Goal: Task Accomplishment & Management: Use online tool/utility

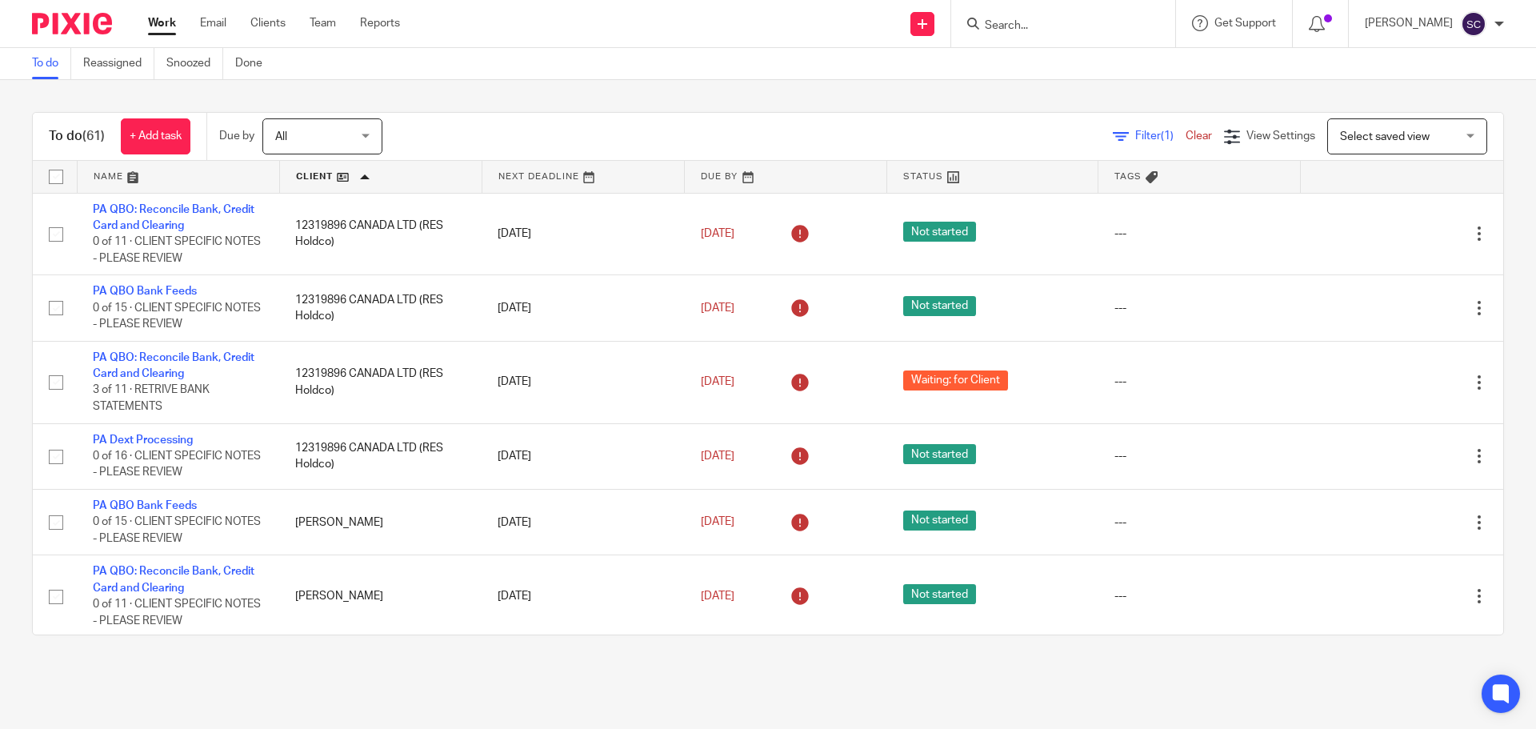
scroll to position [4303, 0]
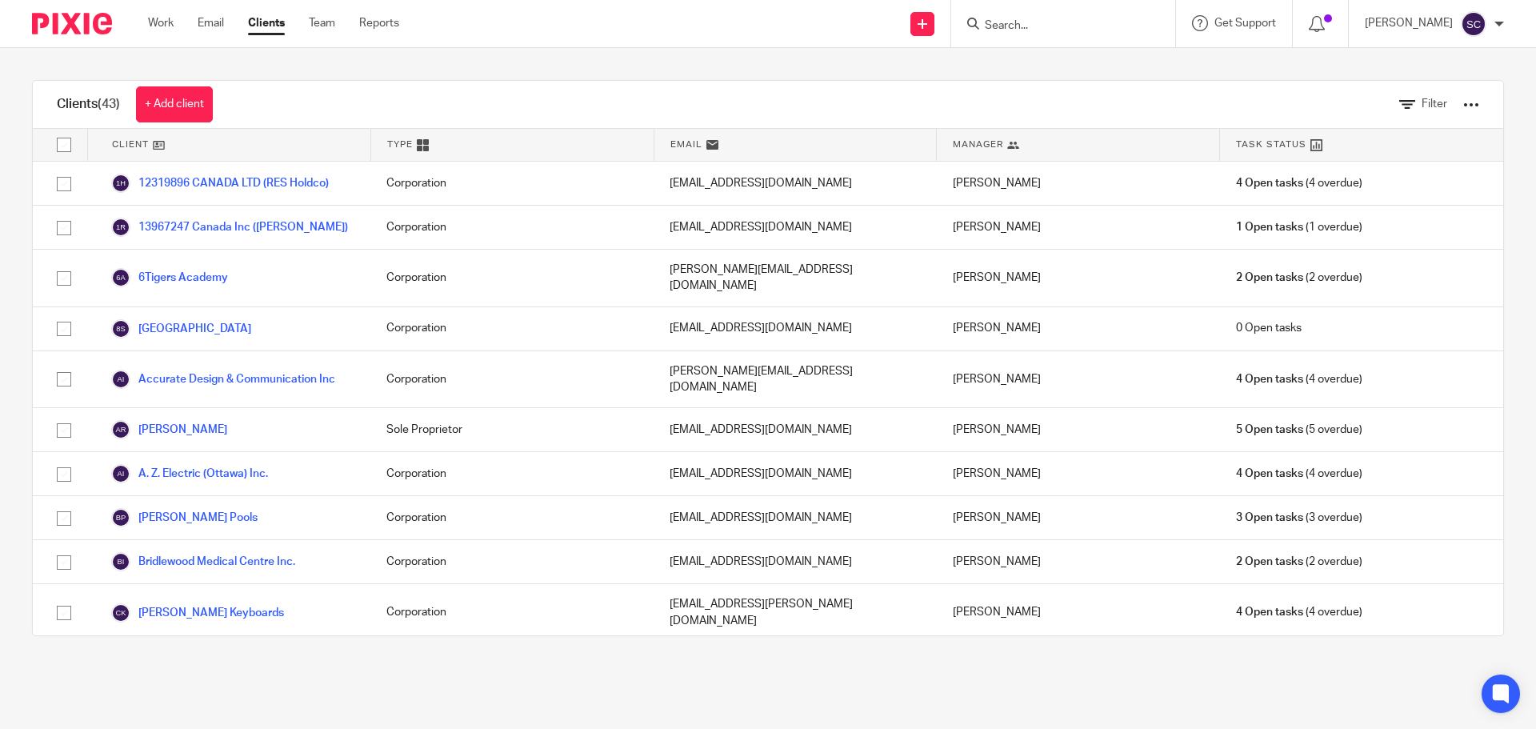
click at [1045, 26] on input "Search" at bounding box center [1055, 26] width 144 height 14
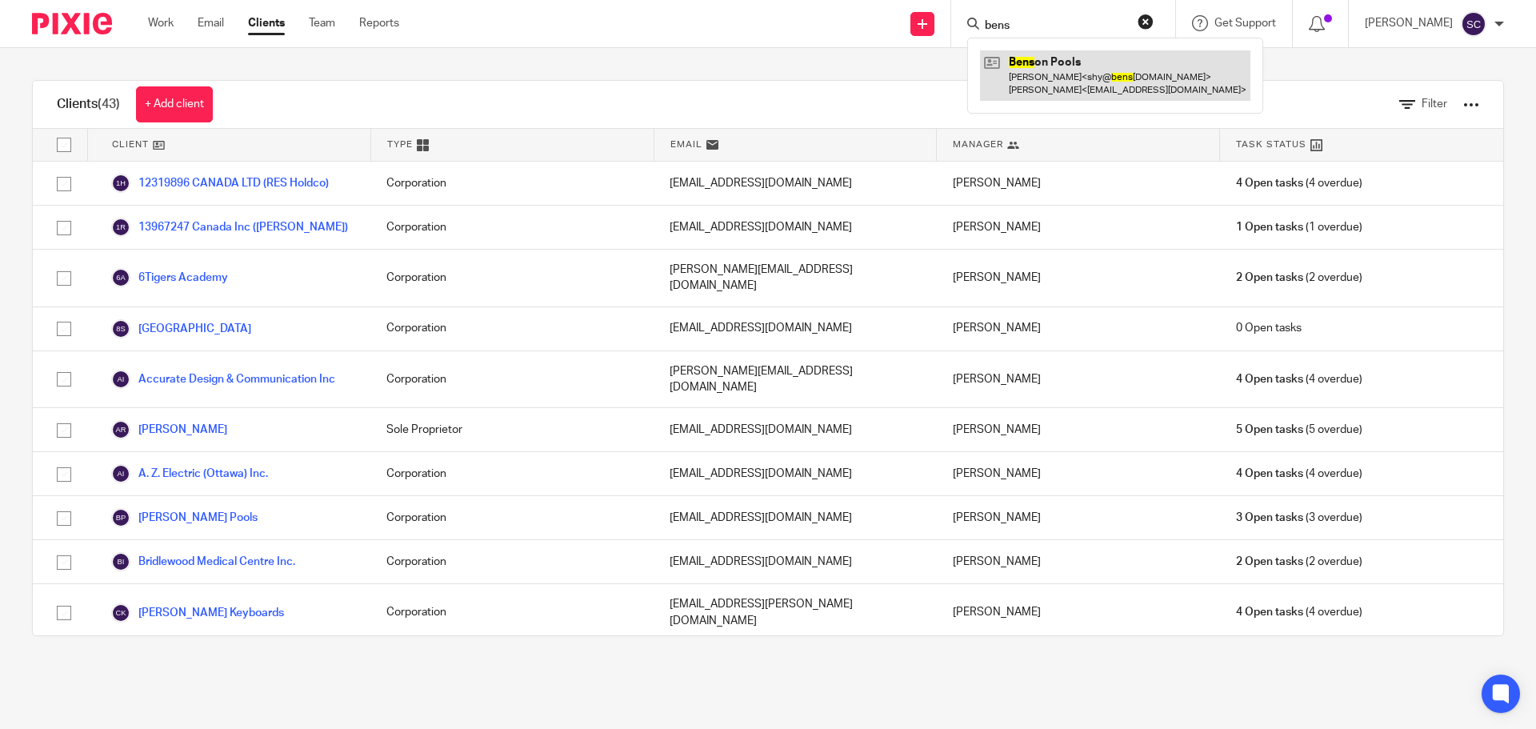
type input "bens"
click at [1051, 58] on link at bounding box center [1115, 75] width 270 height 50
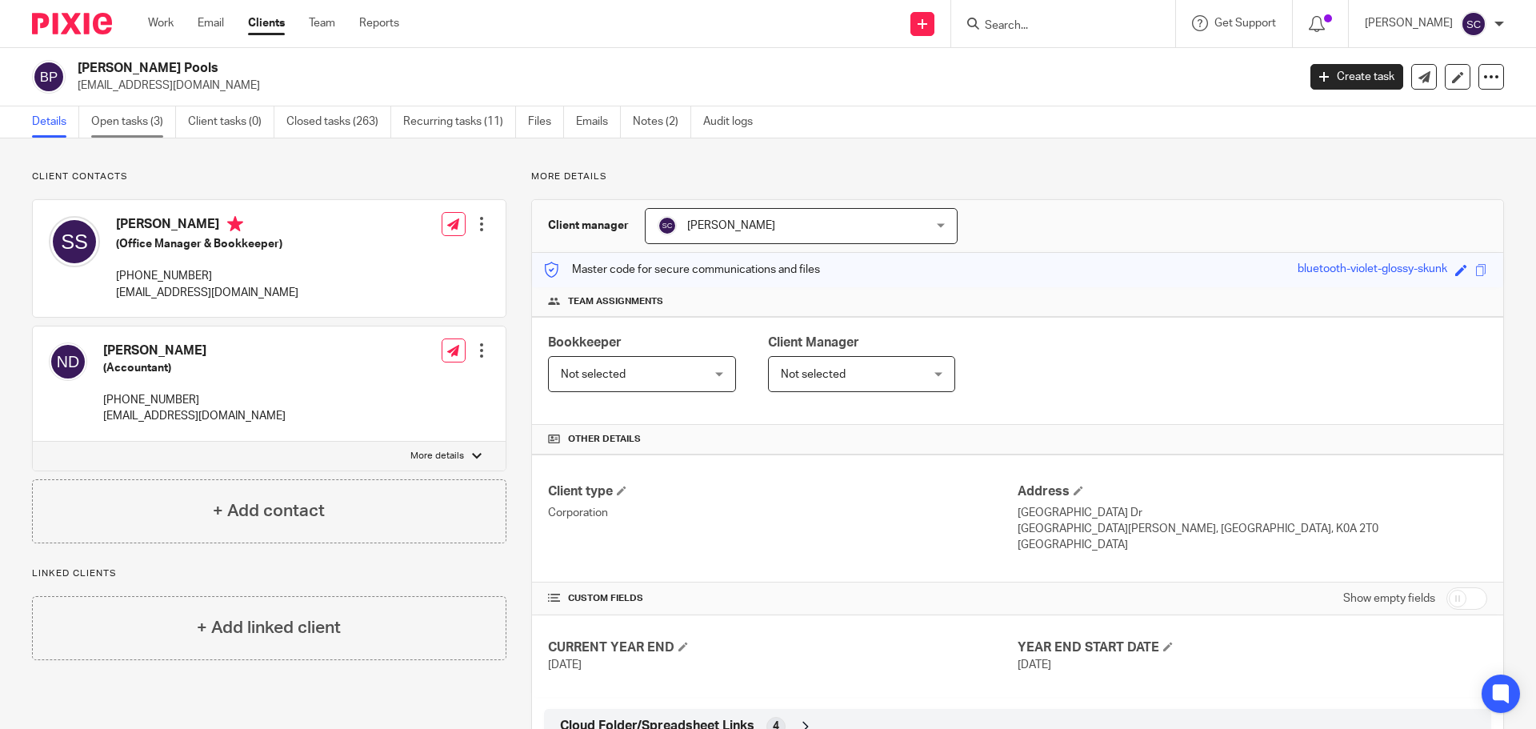
click at [106, 123] on link "Open tasks (3)" at bounding box center [133, 121] width 85 height 31
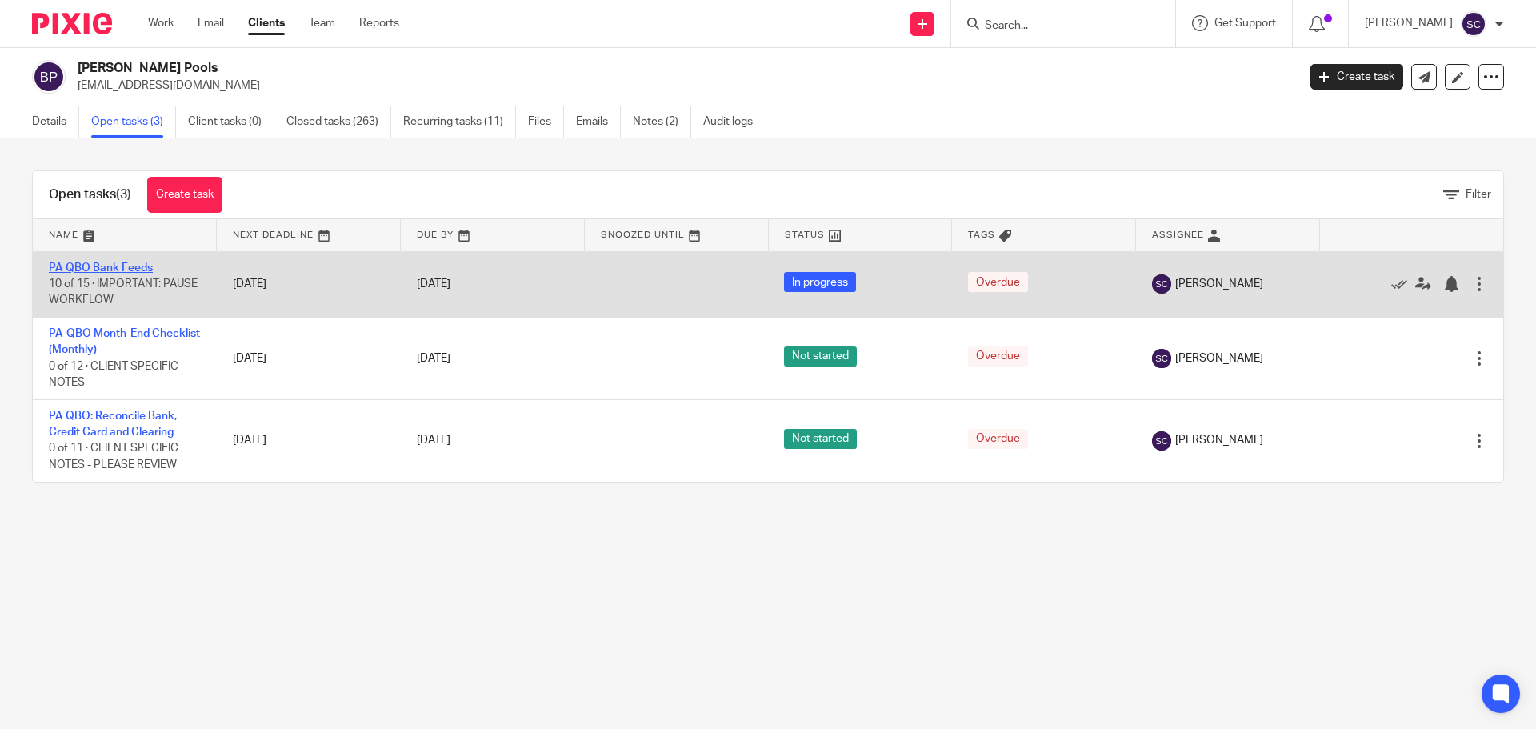
click at [83, 266] on link "PA QBO Bank Feeds" at bounding box center [101, 267] width 104 height 11
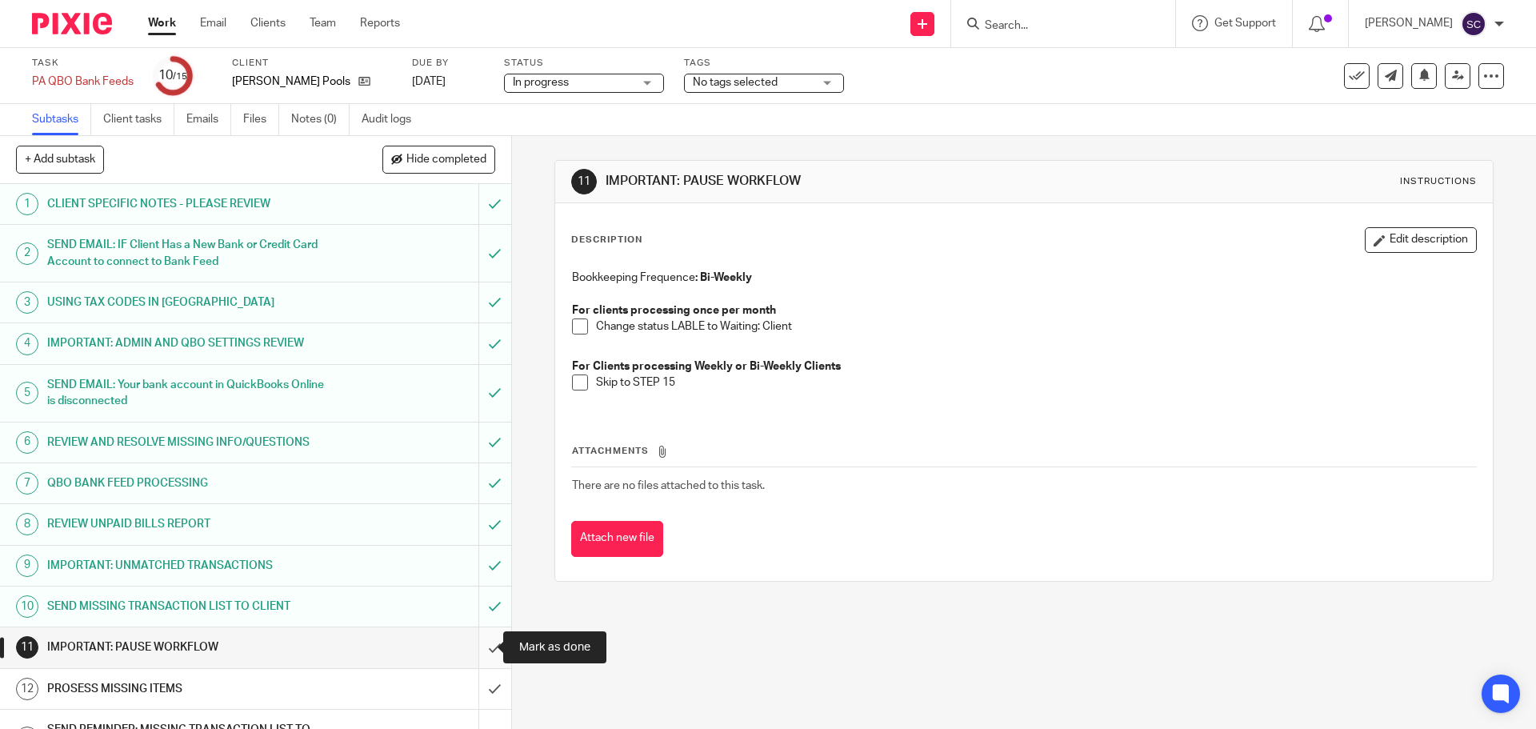
click at [477, 650] on input "submit" at bounding box center [255, 647] width 511 height 40
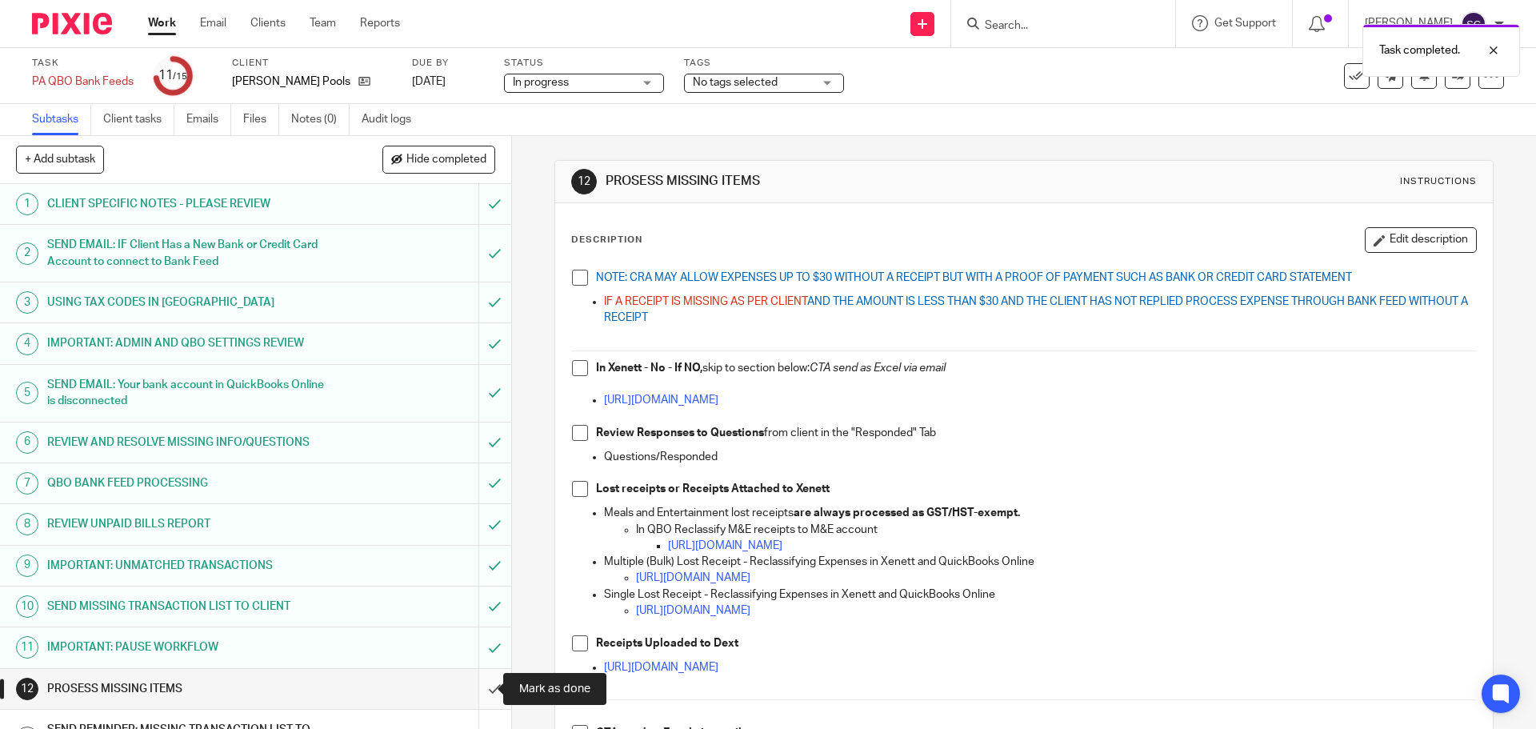
click at [473, 688] on input "submit" at bounding box center [255, 689] width 511 height 40
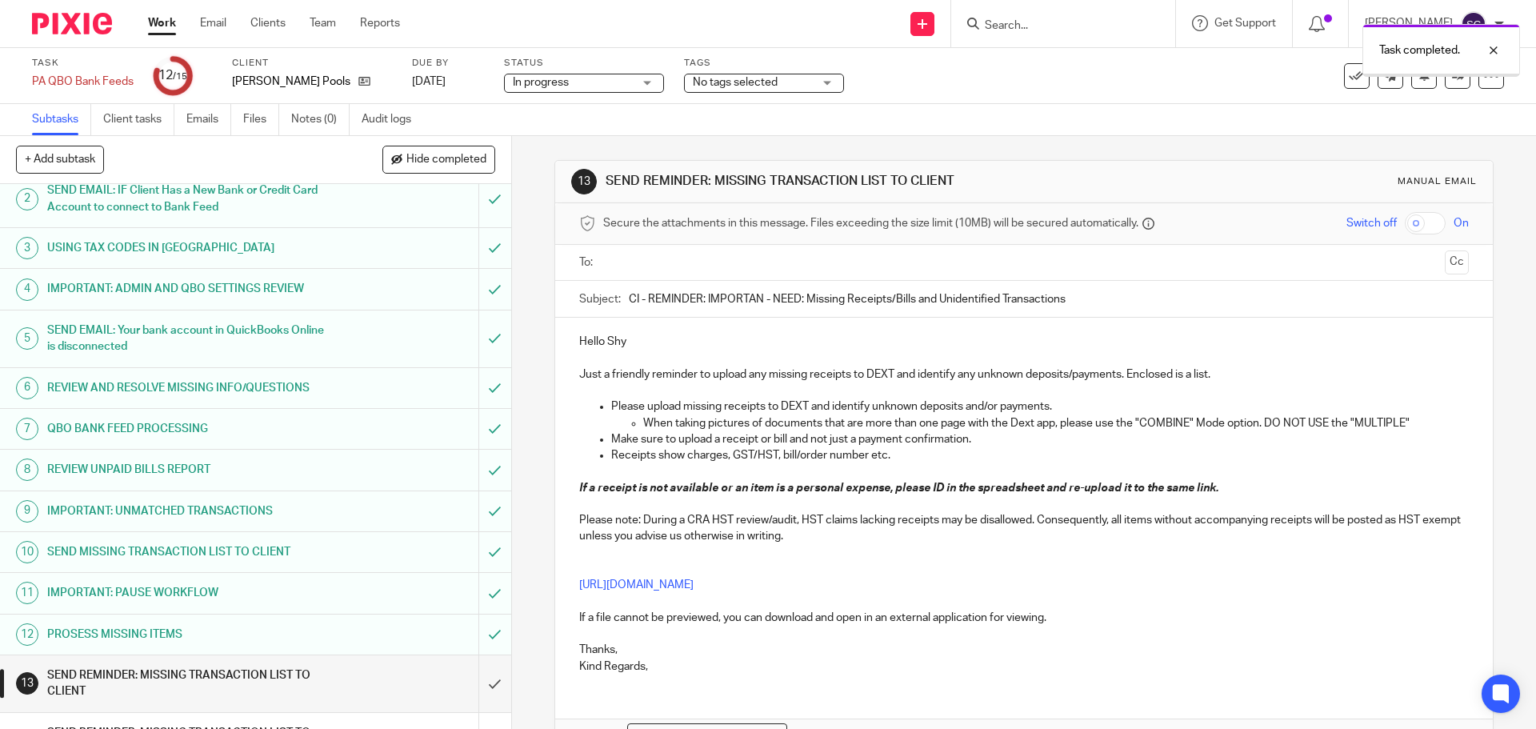
scroll to position [137, 0]
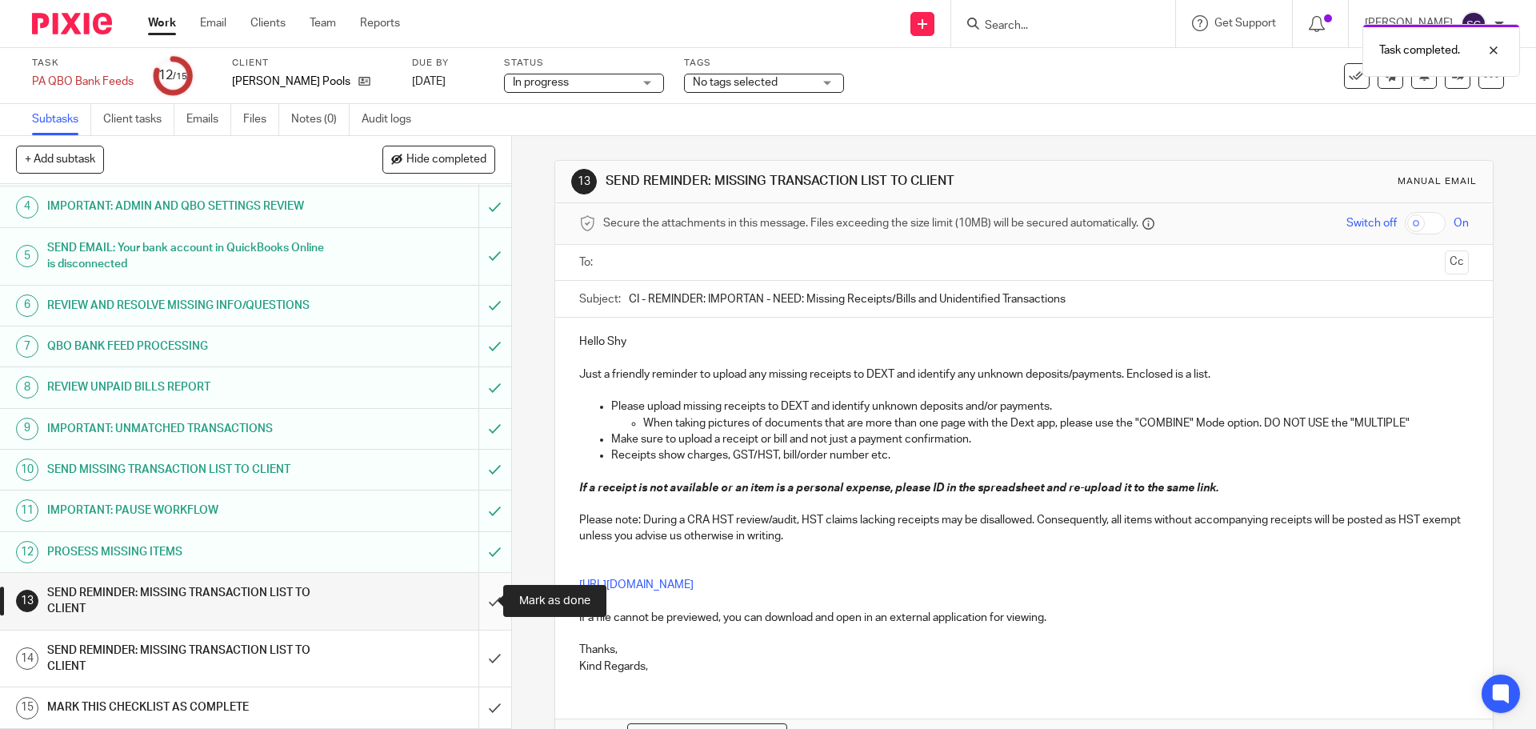
click at [480, 601] on input "submit" at bounding box center [255, 601] width 511 height 57
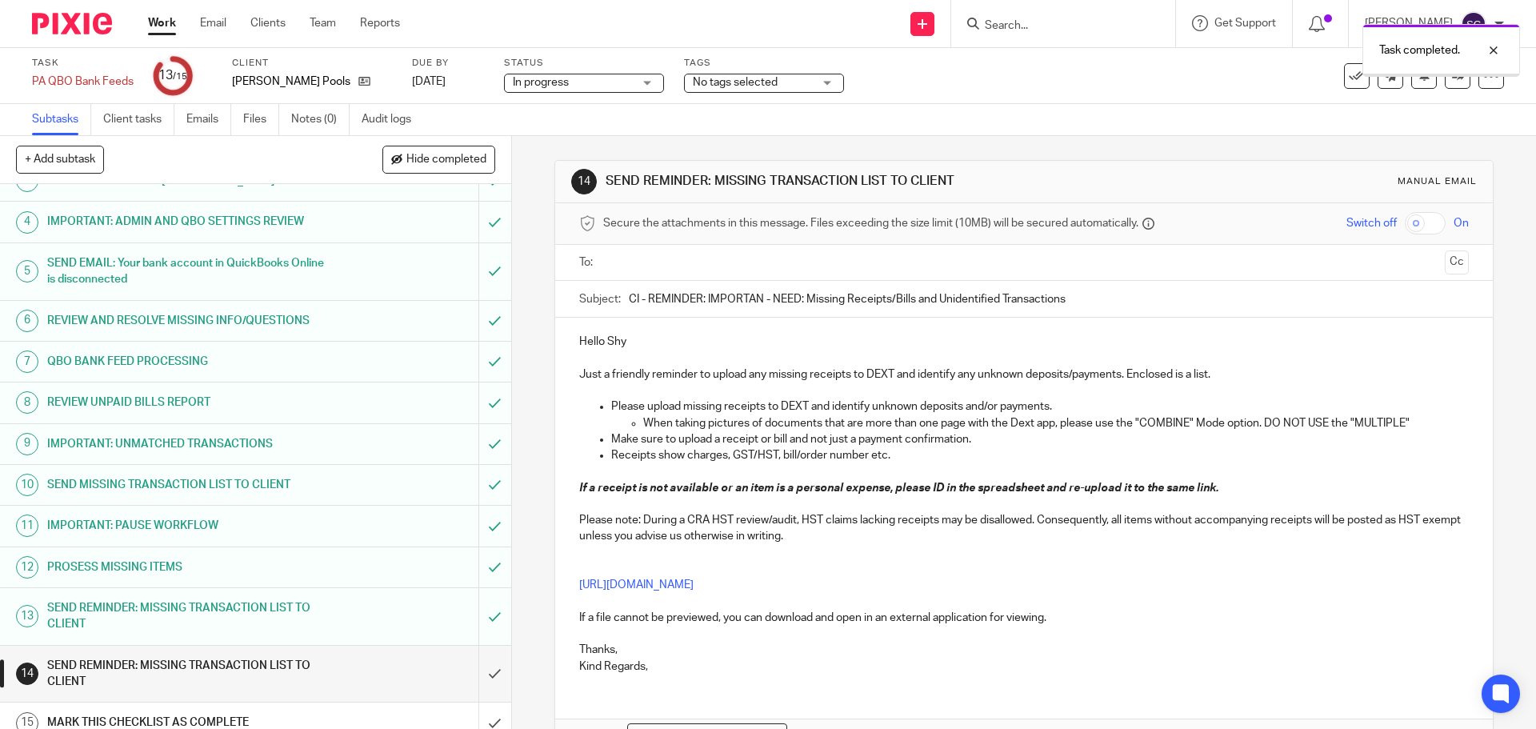
scroll to position [137, 0]
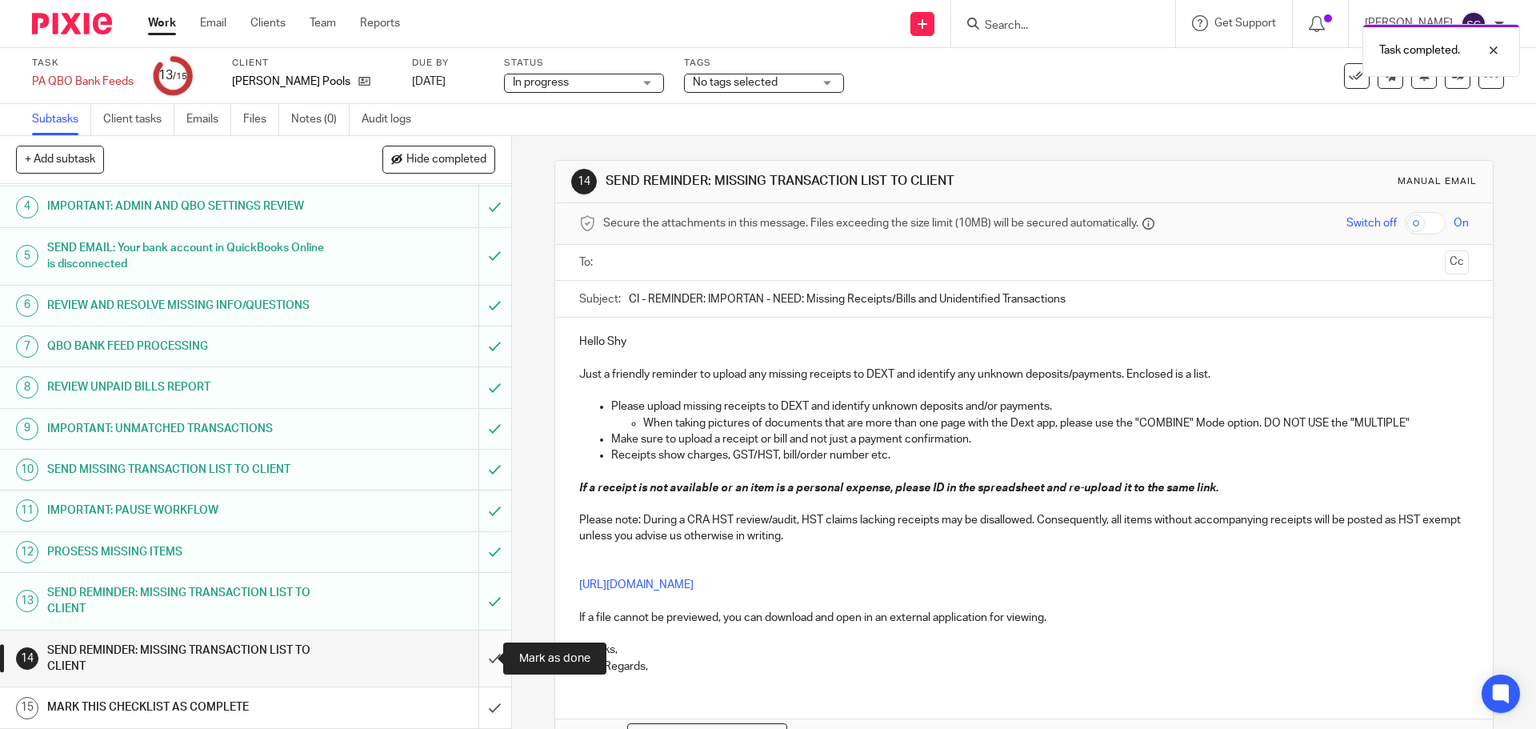
click at [477, 661] on input "submit" at bounding box center [255, 658] width 511 height 57
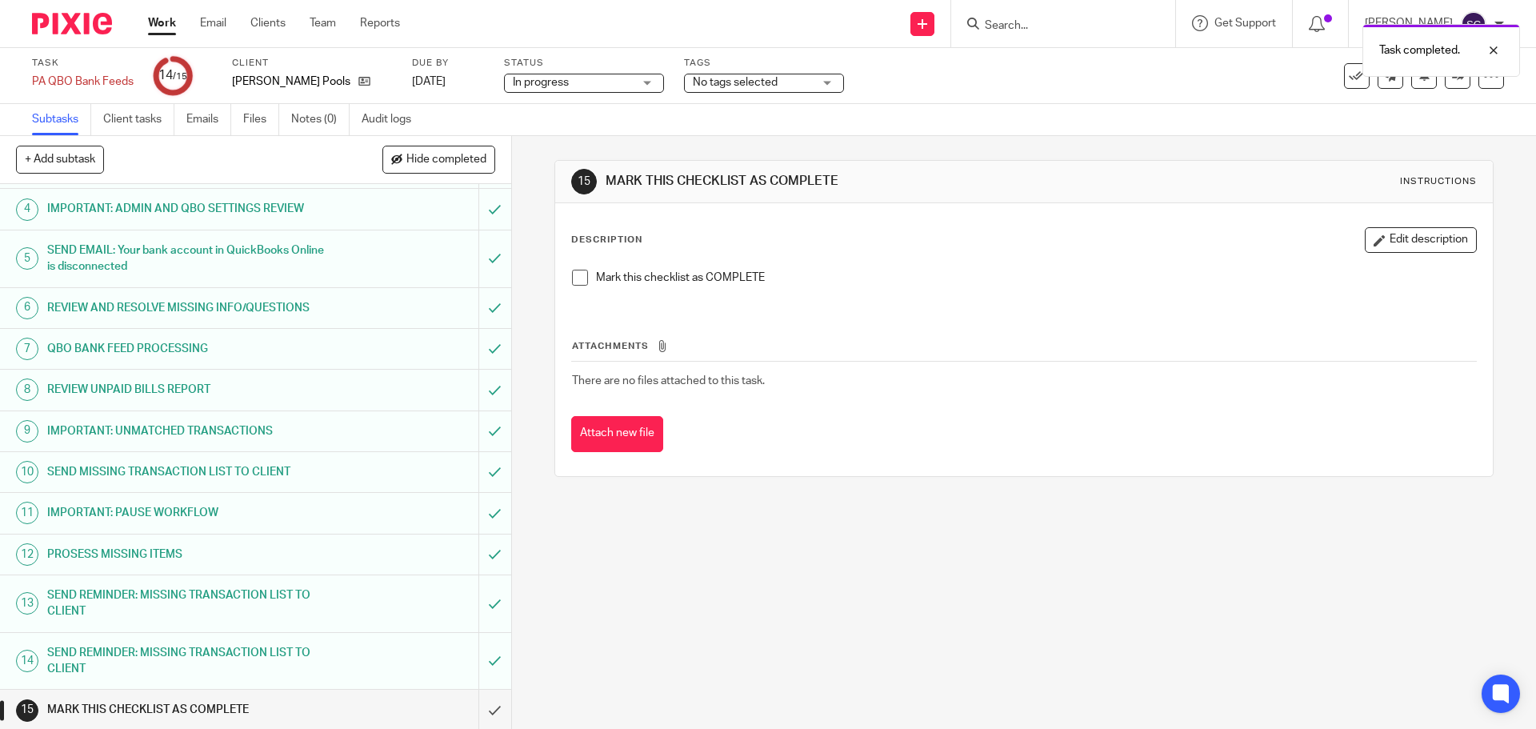
scroll to position [137, 0]
click at [476, 706] on input "submit" at bounding box center [255, 707] width 511 height 40
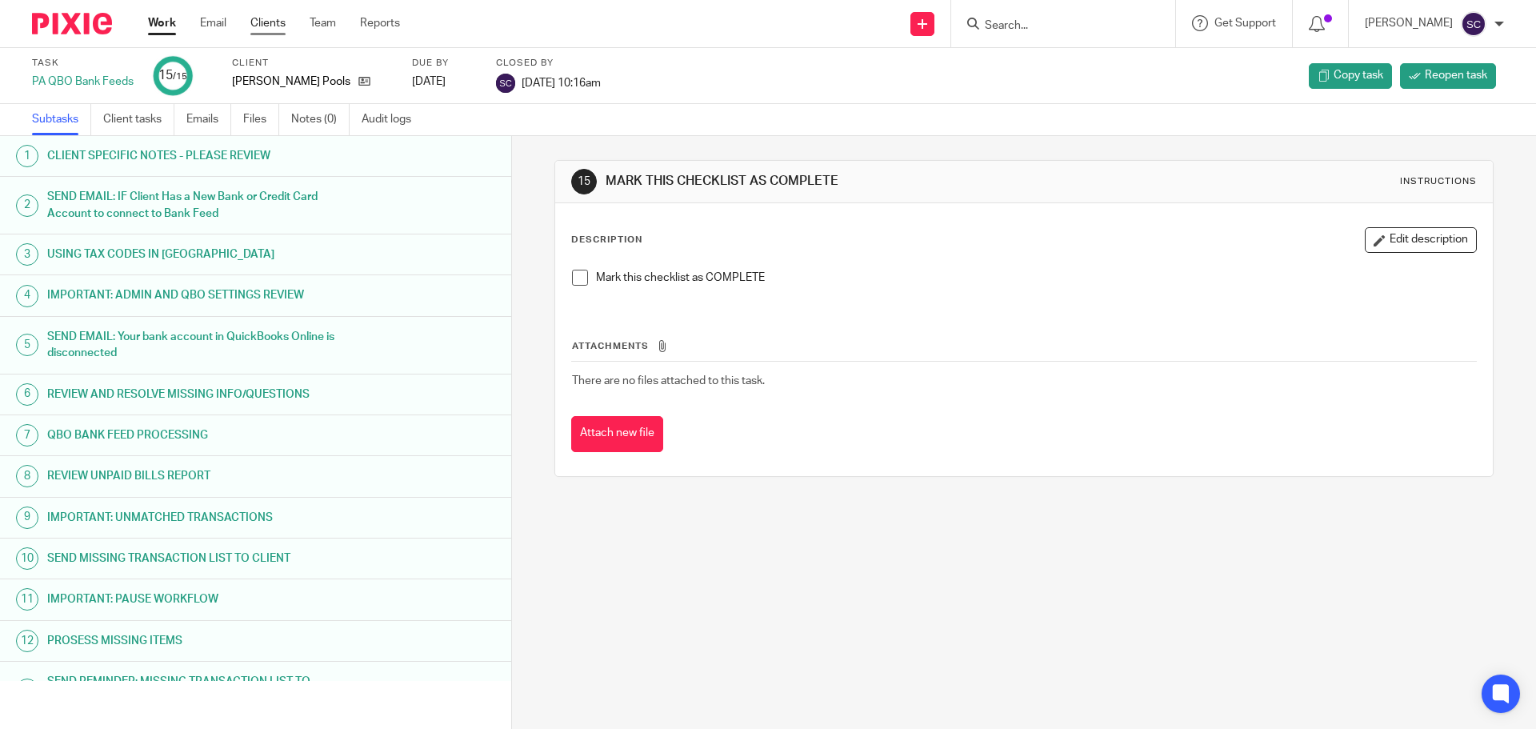
click at [269, 25] on link "Clients" at bounding box center [267, 23] width 35 height 16
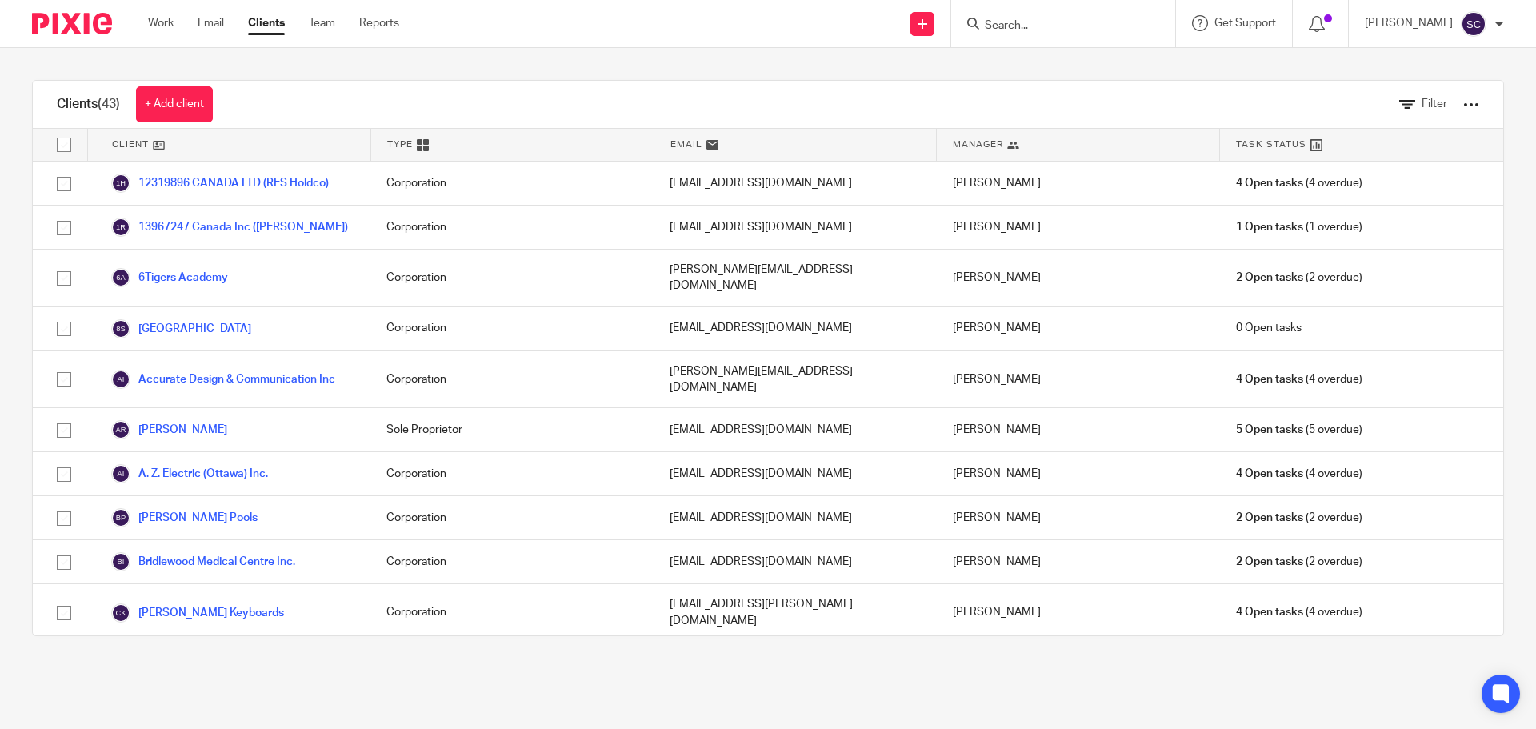
click at [1001, 22] on input "Search" at bounding box center [1055, 26] width 144 height 14
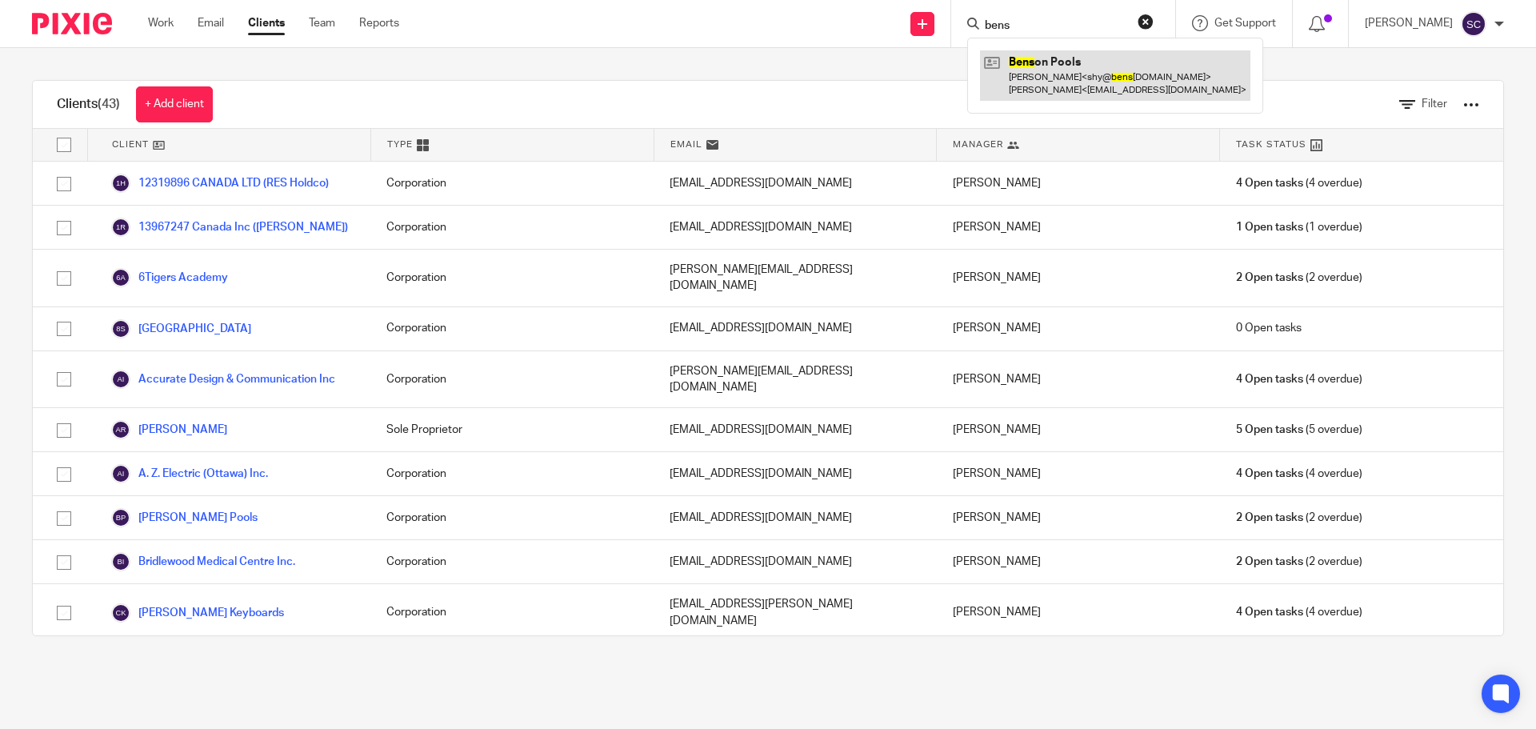
type input "bens"
click at [1025, 66] on link at bounding box center [1115, 75] width 270 height 50
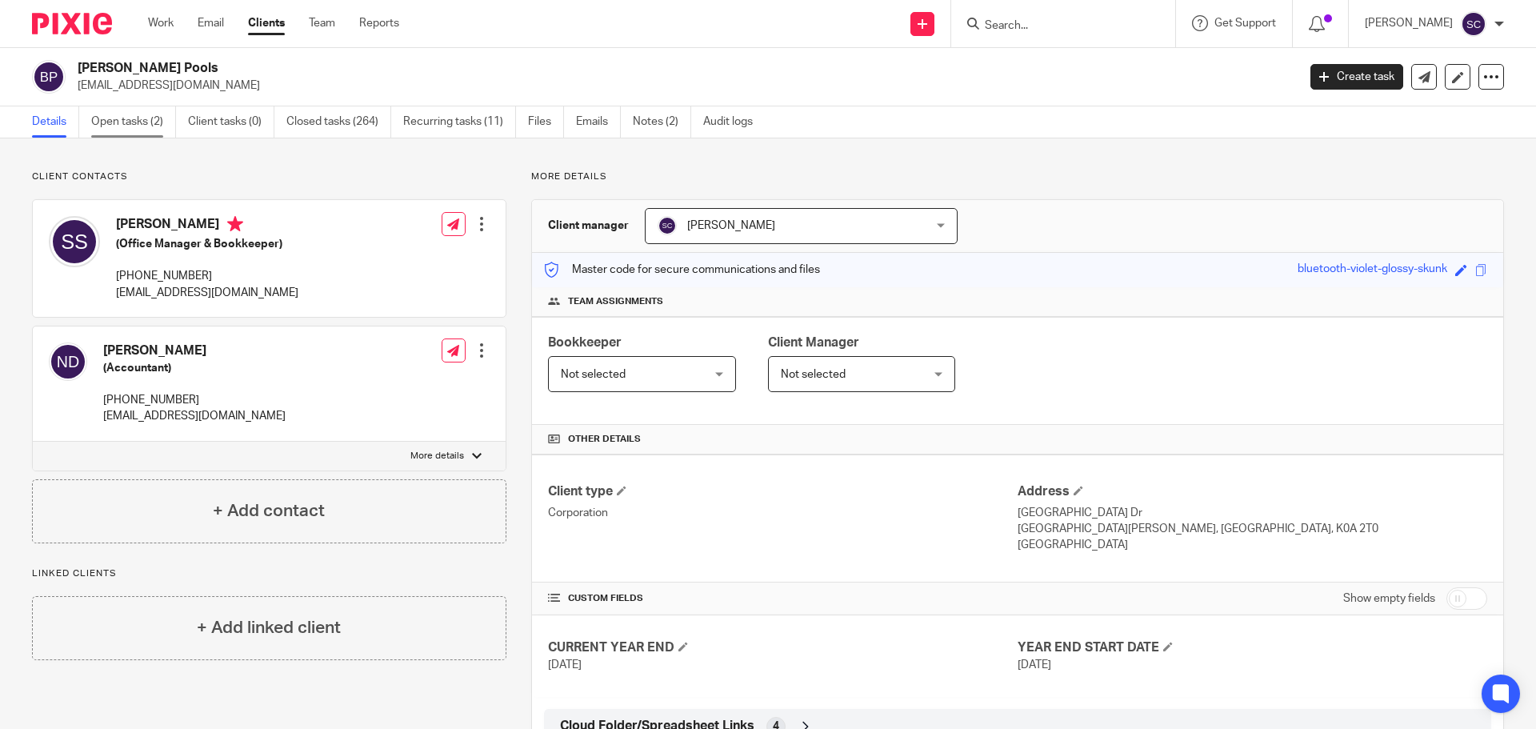
click at [132, 120] on link "Open tasks (2)" at bounding box center [133, 121] width 85 height 31
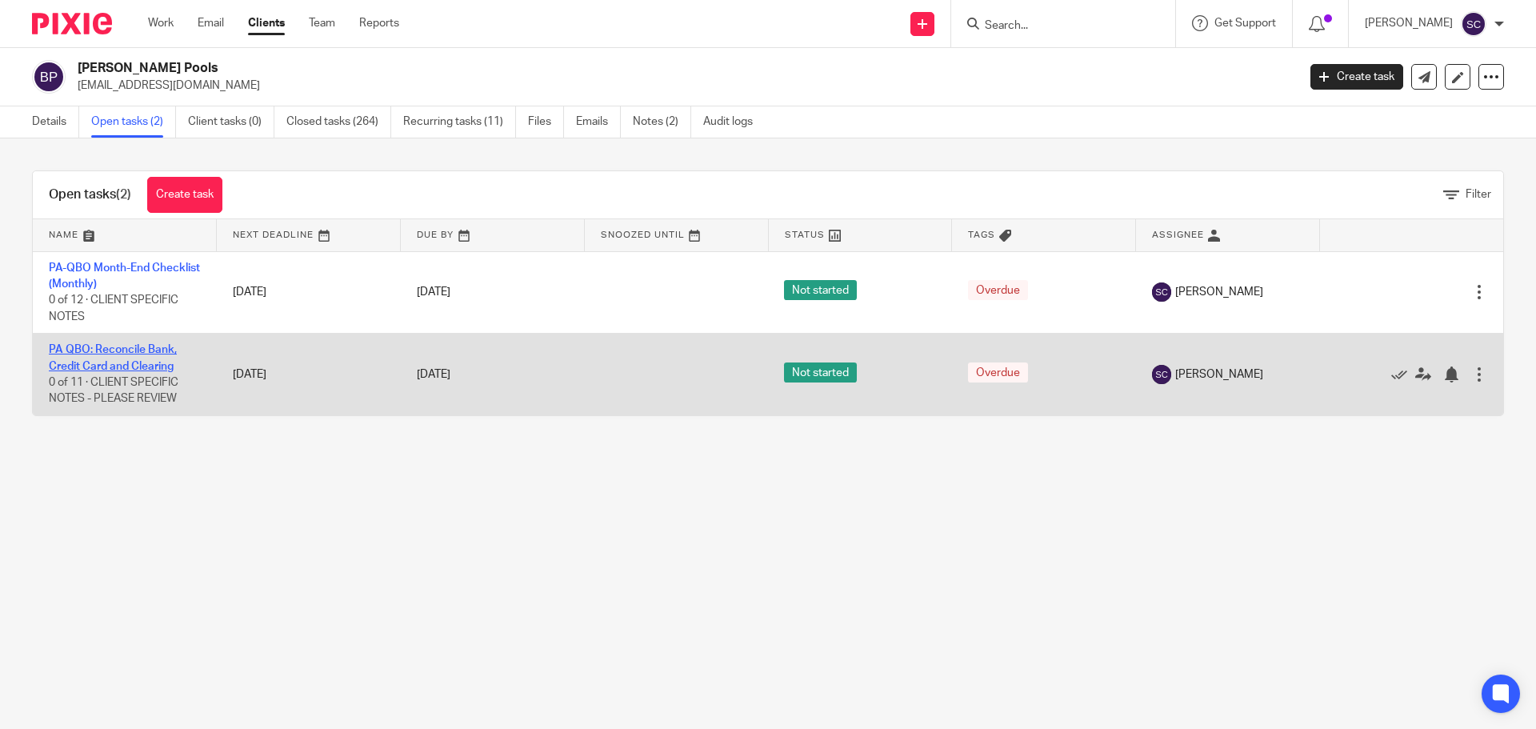
click at [87, 345] on link "PA QBO: Reconcile Bank, Credit Card and Clearing" at bounding box center [113, 357] width 128 height 27
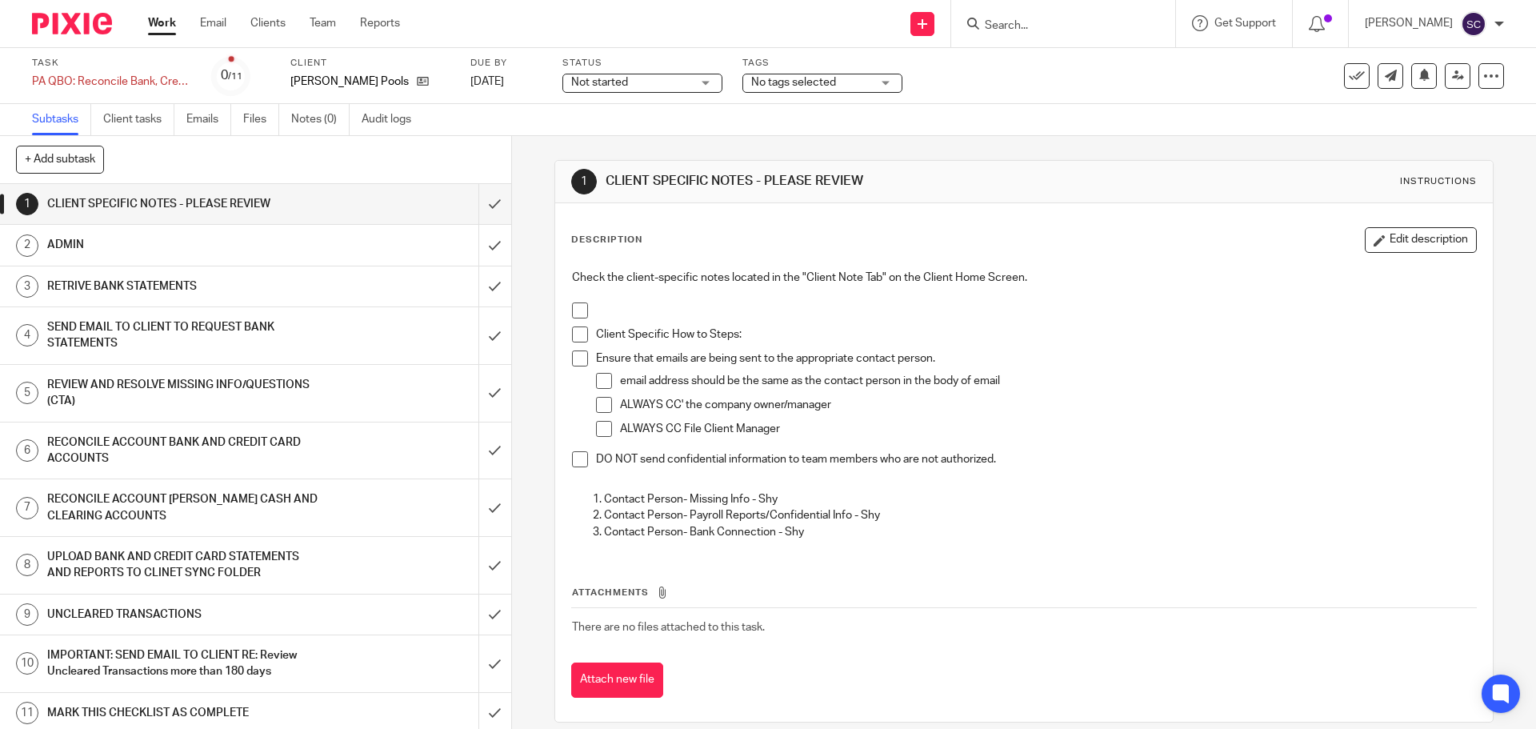
click at [575, 311] on span at bounding box center [580, 310] width 16 height 16
click at [573, 338] on span at bounding box center [580, 334] width 16 height 16
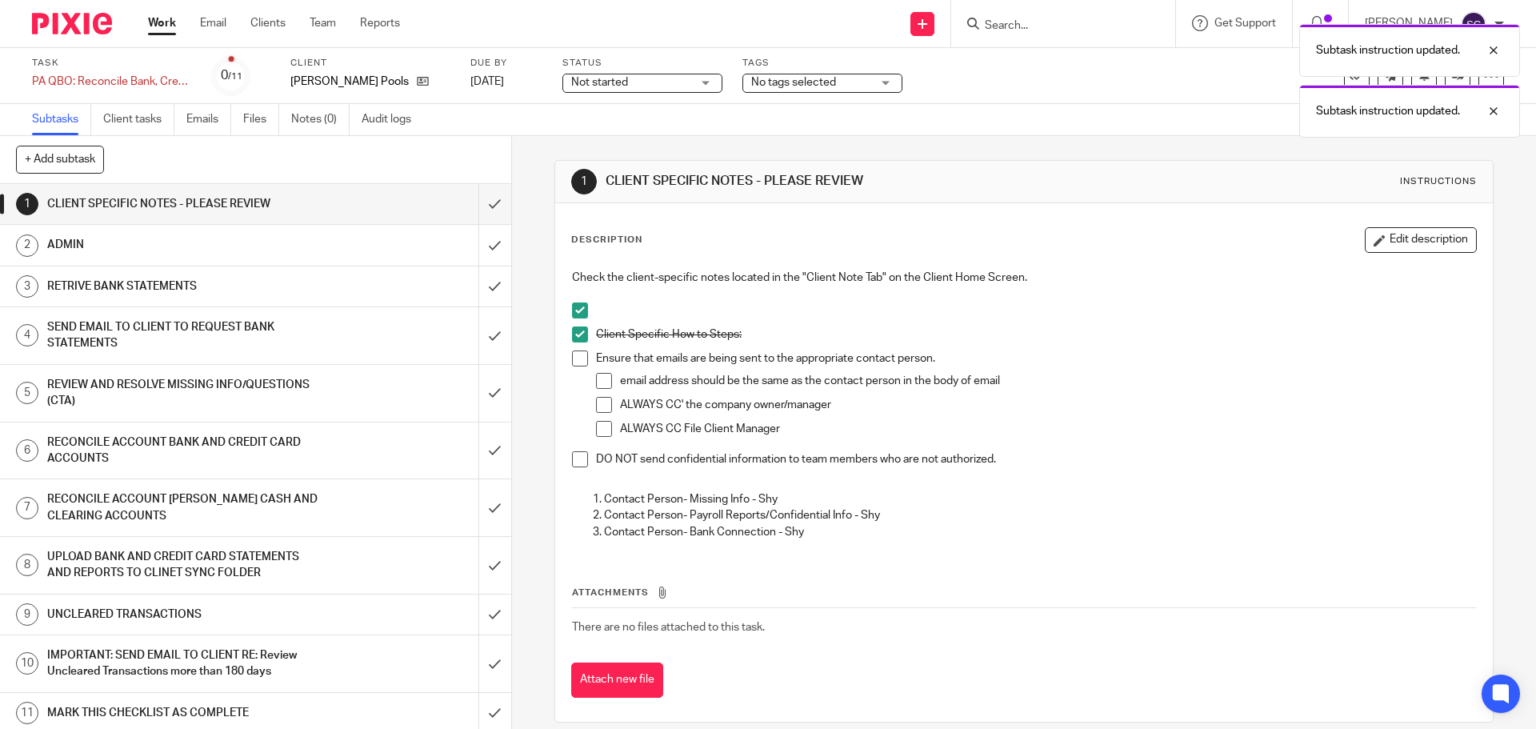
click at [579, 358] on span at bounding box center [580, 358] width 16 height 16
click at [597, 380] on span at bounding box center [604, 381] width 16 height 16
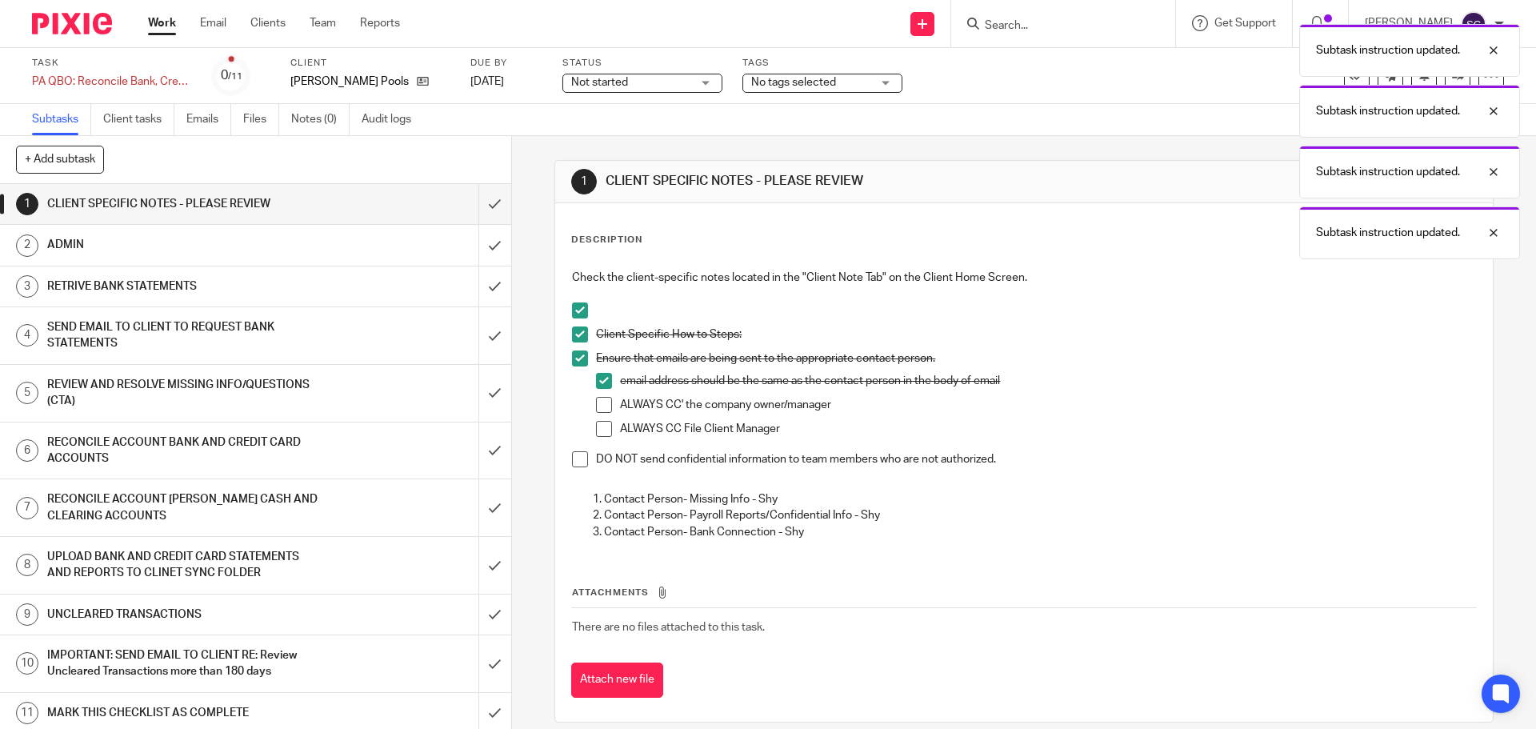
drag, startPoint x: 602, startPoint y: 429, endPoint x: 586, endPoint y: 452, distance: 27.5
click at [602, 432] on span at bounding box center [604, 429] width 16 height 16
click at [574, 457] on span at bounding box center [580, 459] width 16 height 16
click at [597, 402] on span at bounding box center [604, 405] width 16 height 16
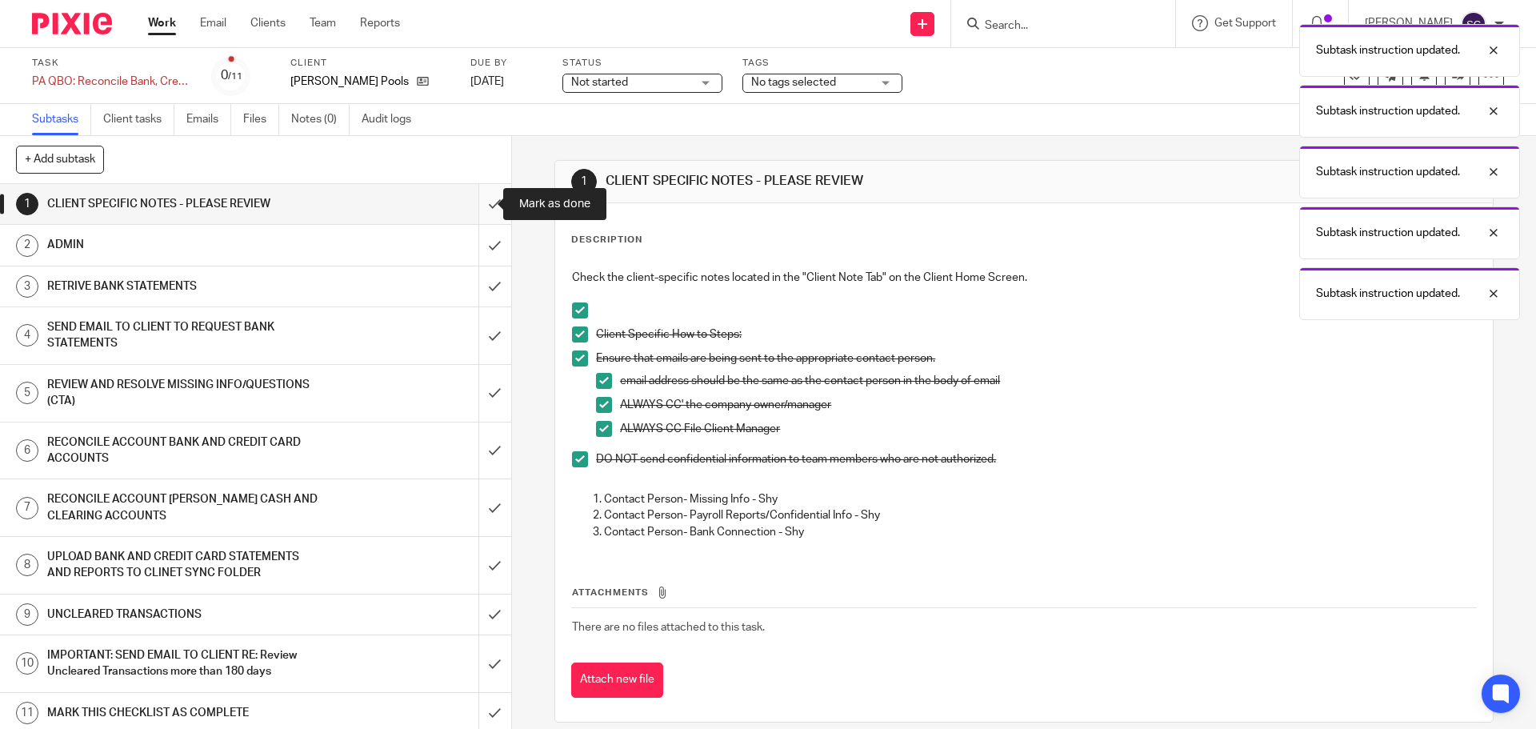
click at [479, 205] on input "submit" at bounding box center [255, 204] width 511 height 40
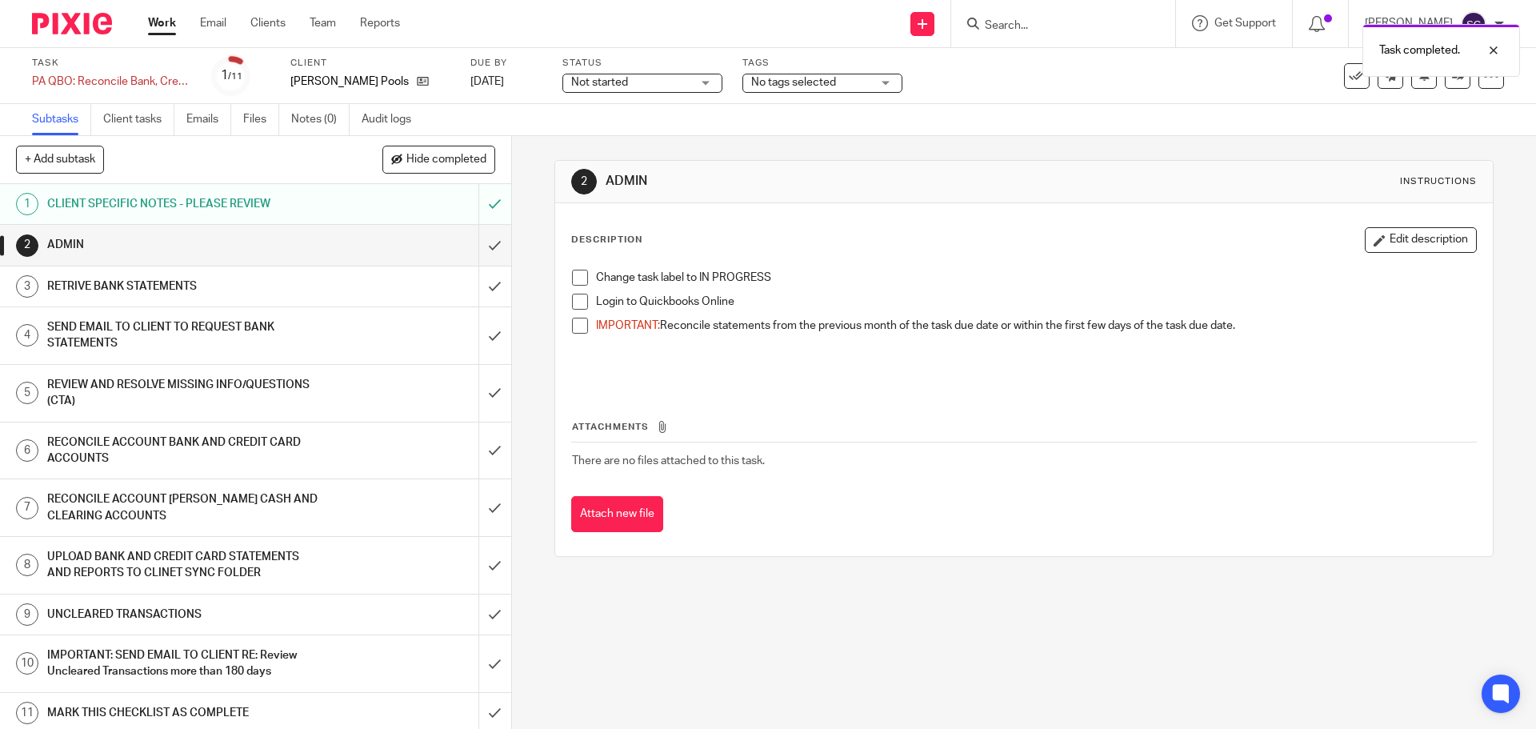
click at [572, 275] on span at bounding box center [580, 278] width 16 height 16
click at [573, 306] on span at bounding box center [580, 302] width 16 height 16
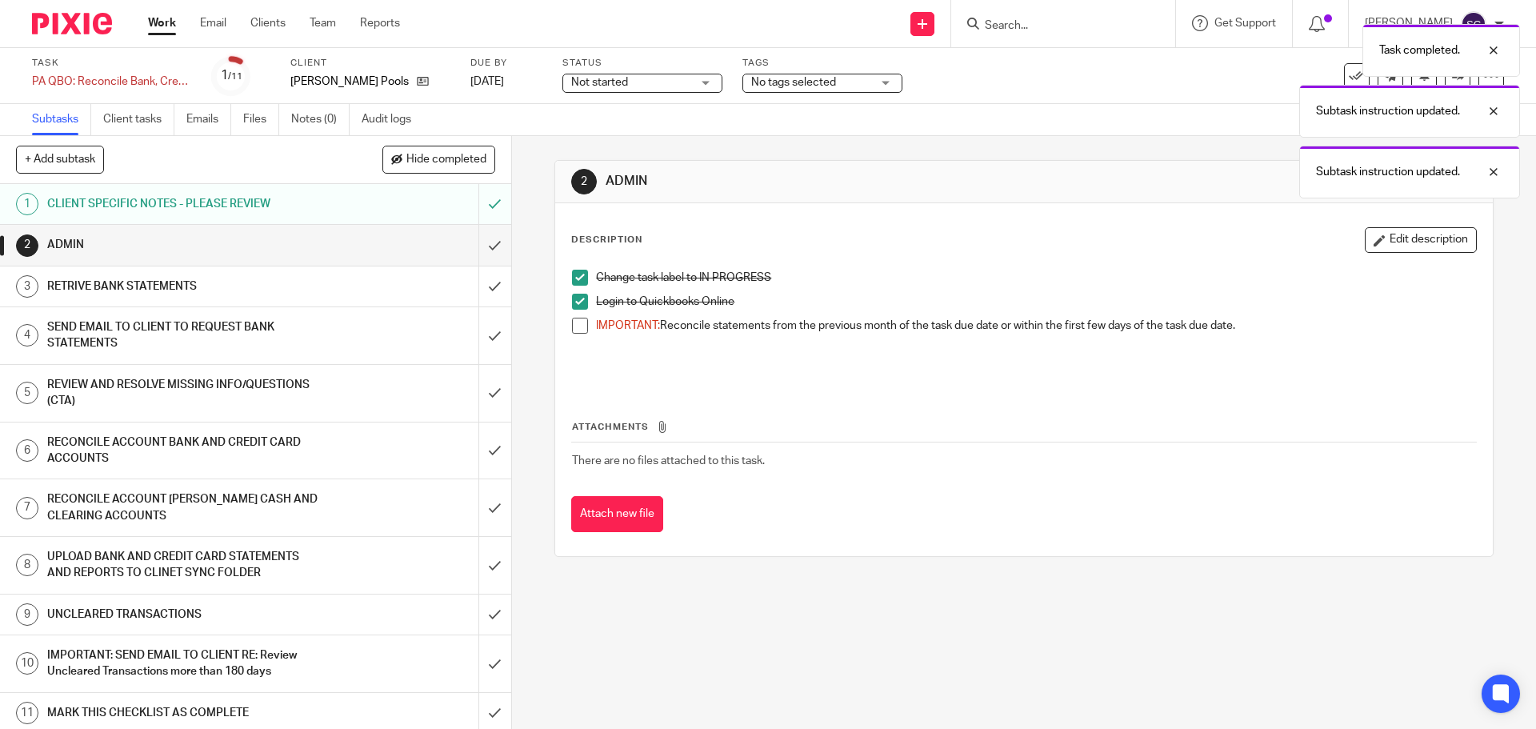
click at [576, 328] on span at bounding box center [580, 326] width 16 height 16
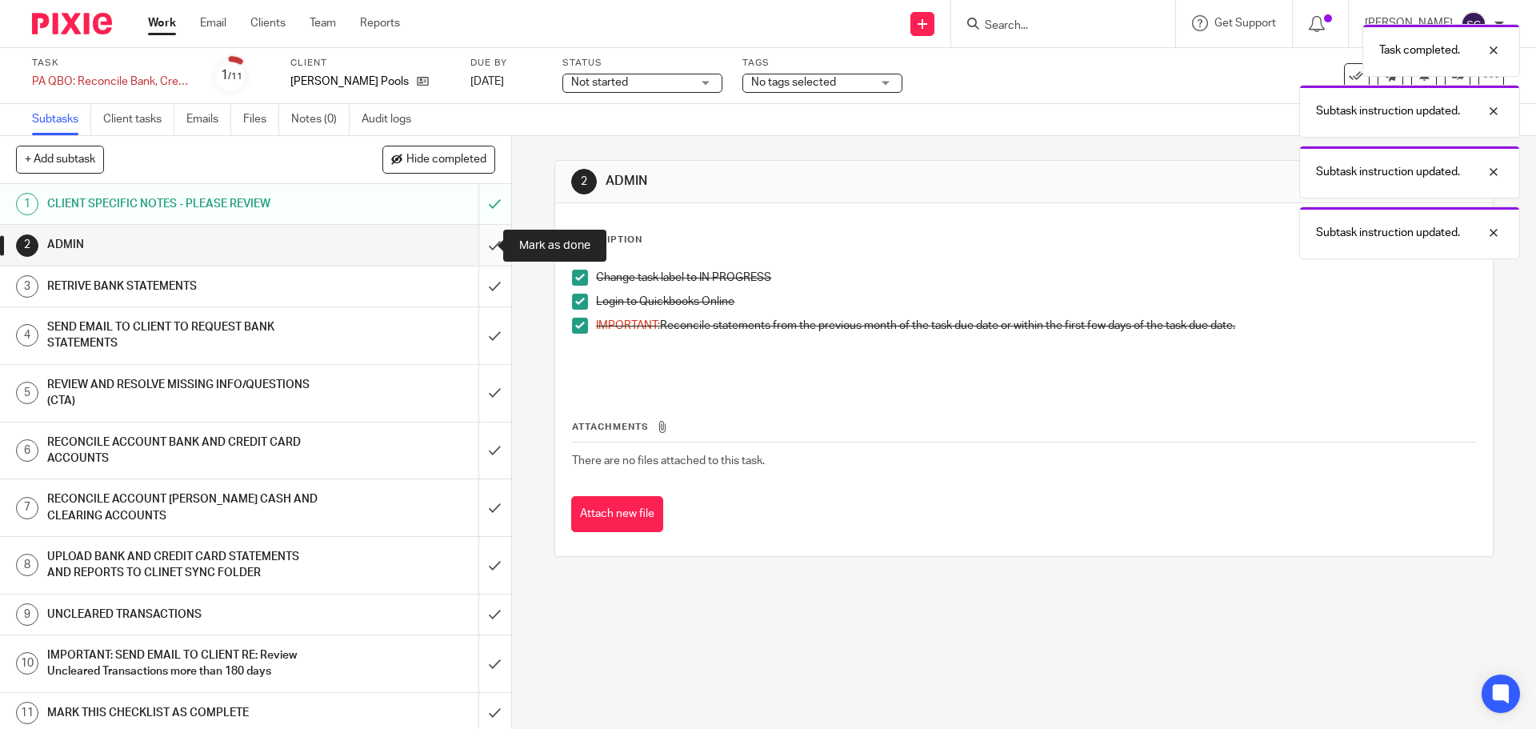
click at [479, 250] on input "submit" at bounding box center [255, 245] width 511 height 40
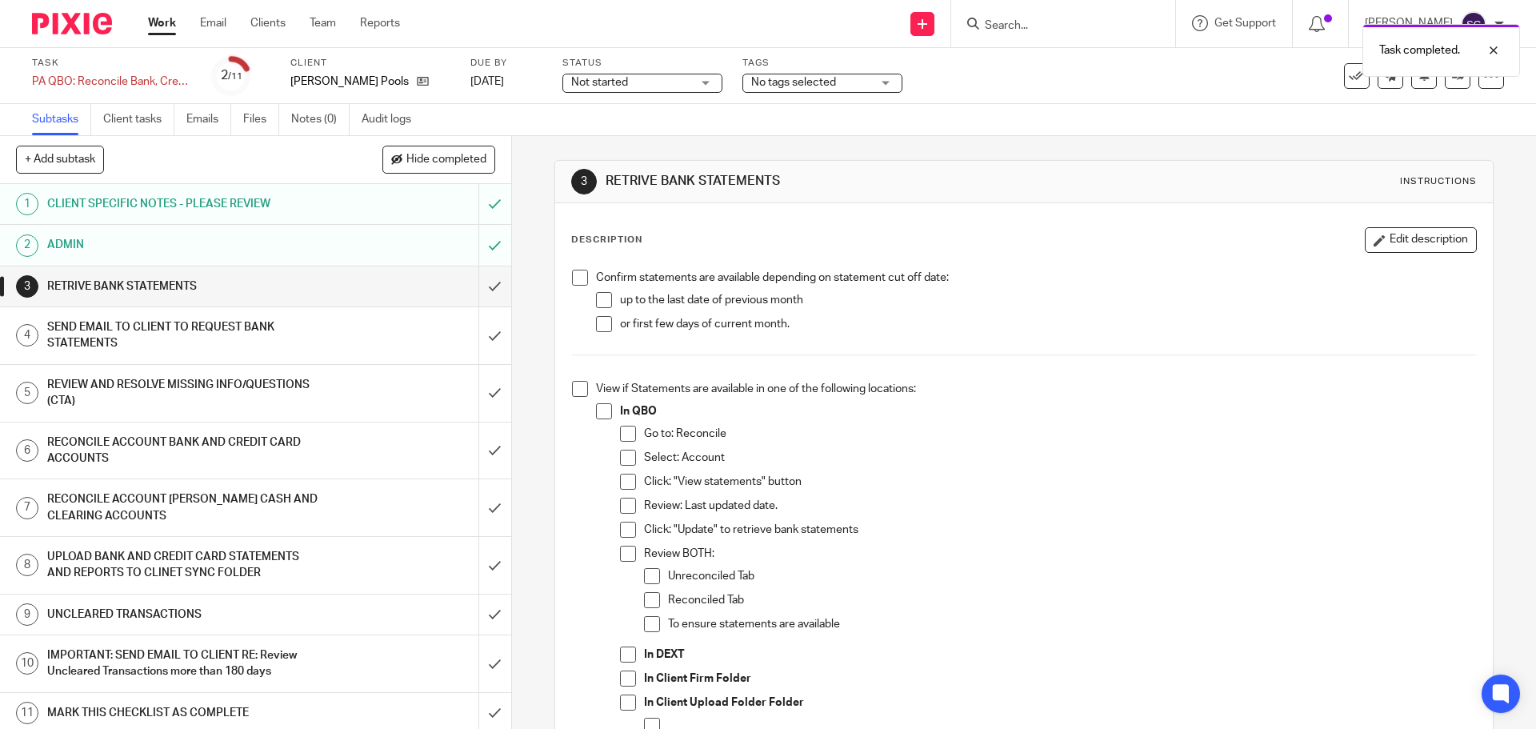
click at [573, 277] on span at bounding box center [580, 278] width 16 height 16
click at [578, 391] on span at bounding box center [580, 389] width 16 height 16
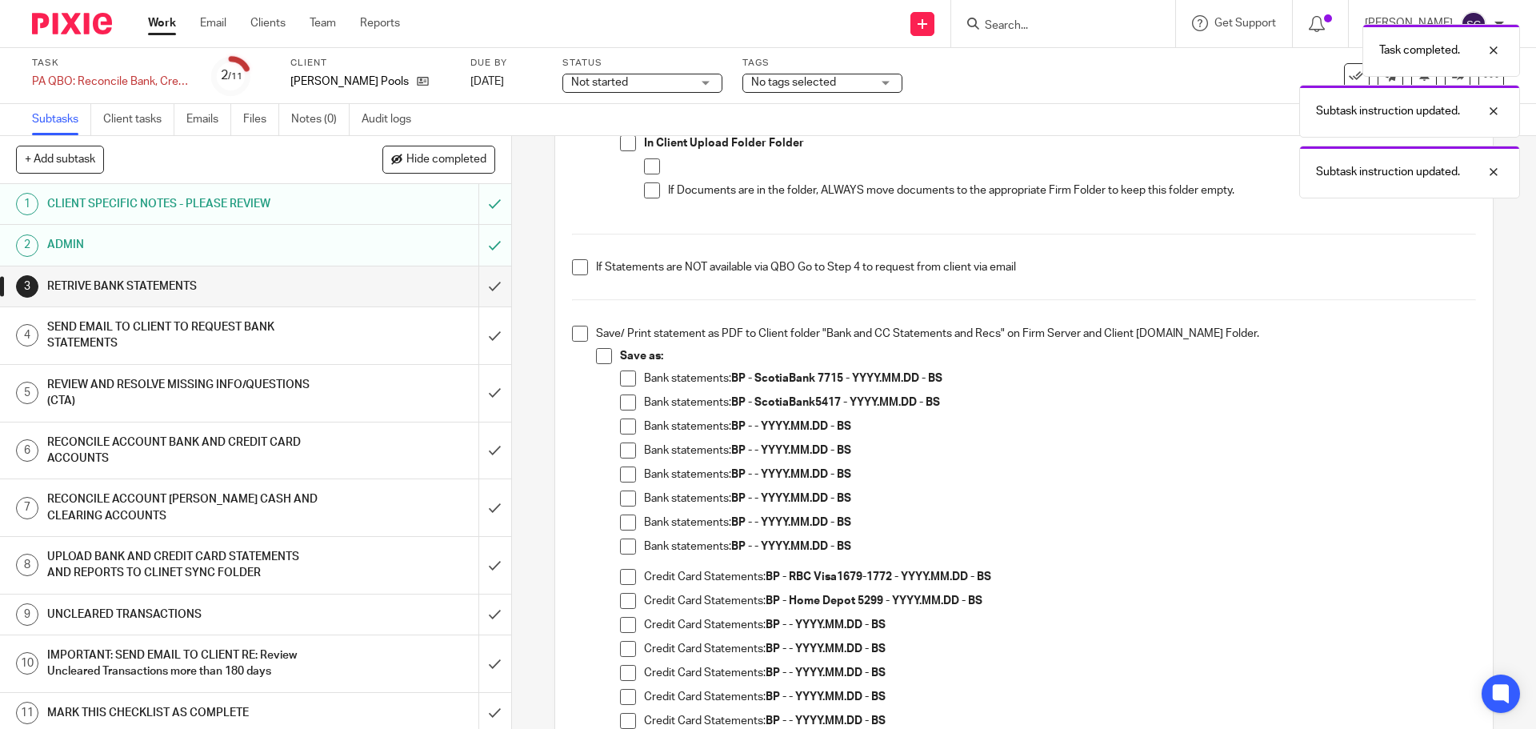
scroll to position [560, 0]
click at [622, 401] on span at bounding box center [628, 401] width 16 height 16
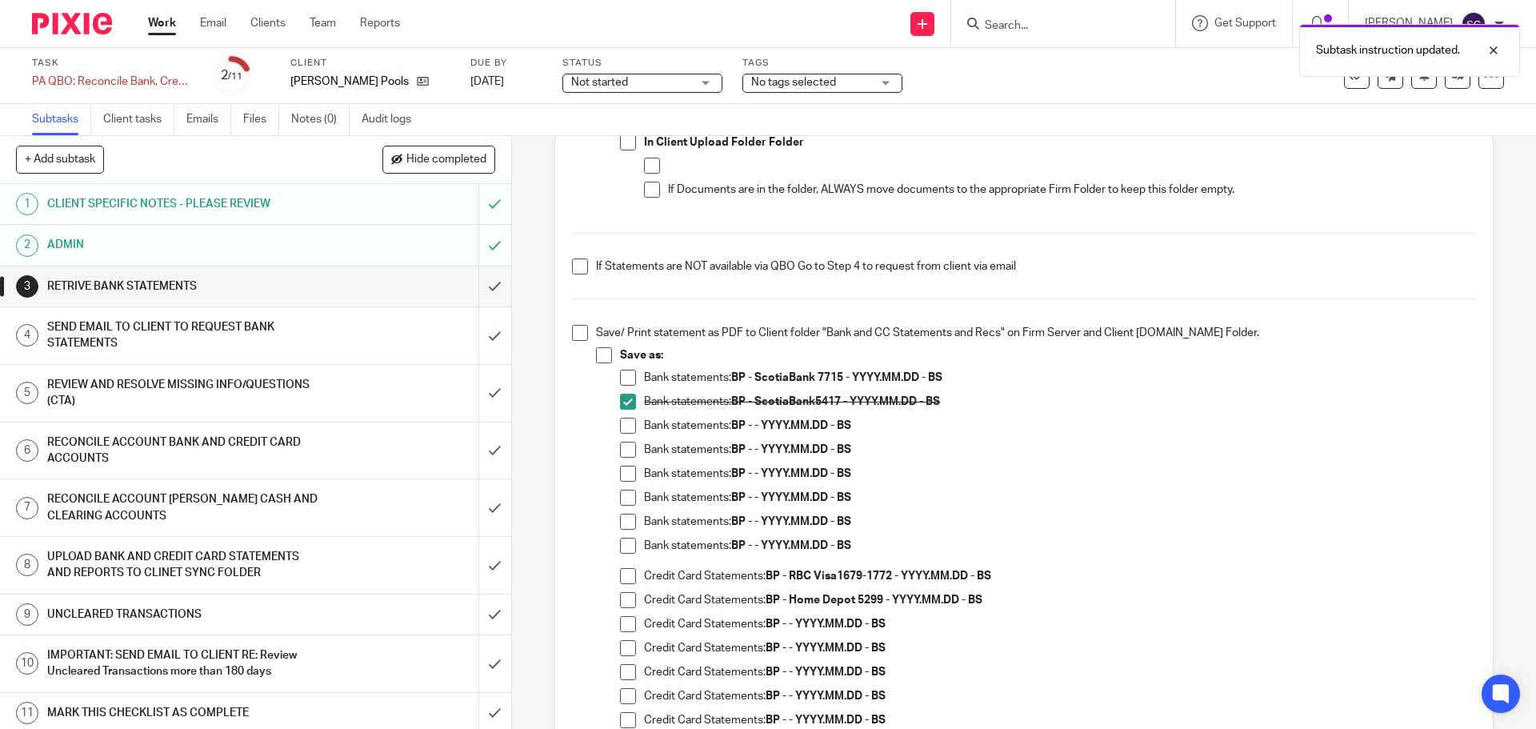
click at [621, 577] on span at bounding box center [628, 576] width 16 height 16
click at [621, 602] on span at bounding box center [628, 600] width 16 height 16
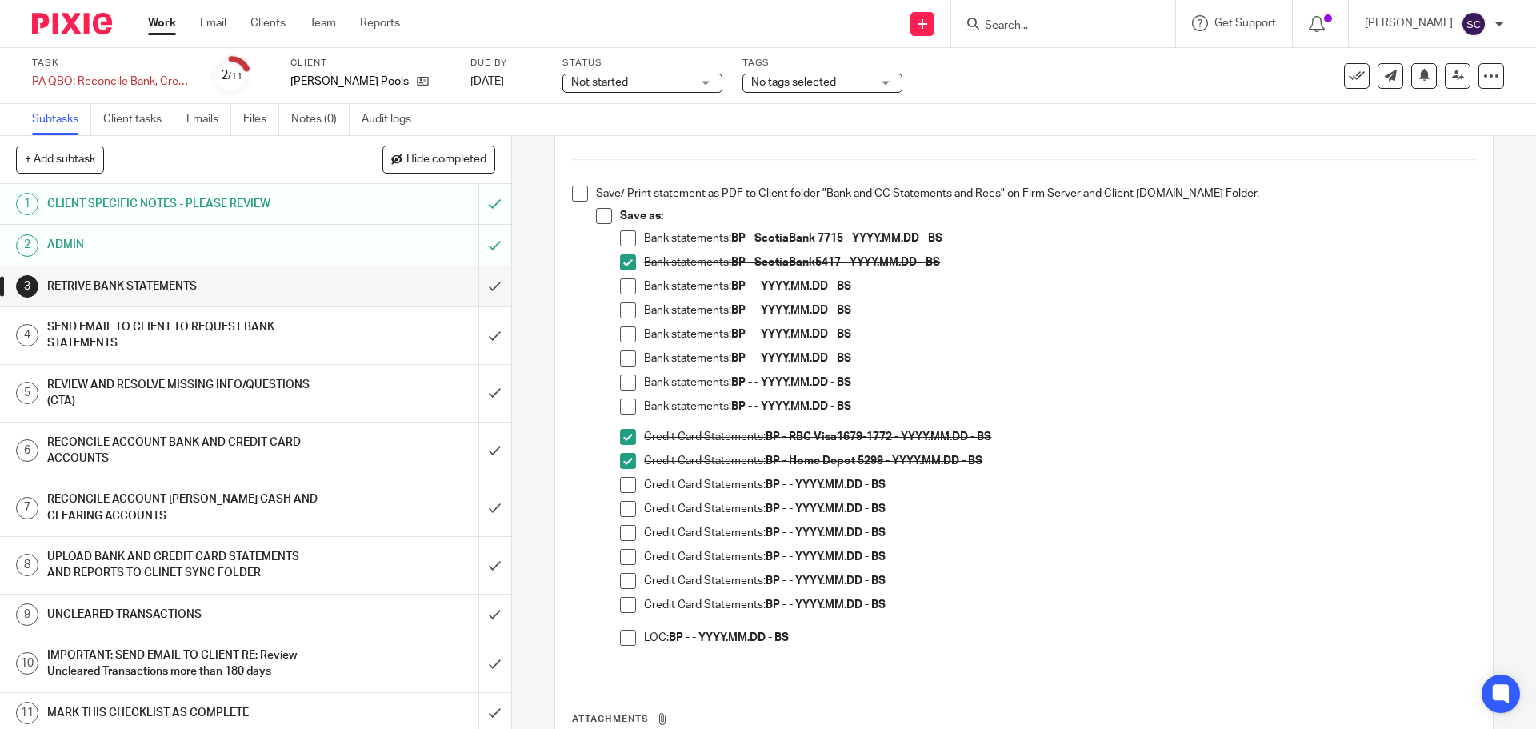
scroll to position [720, 0]
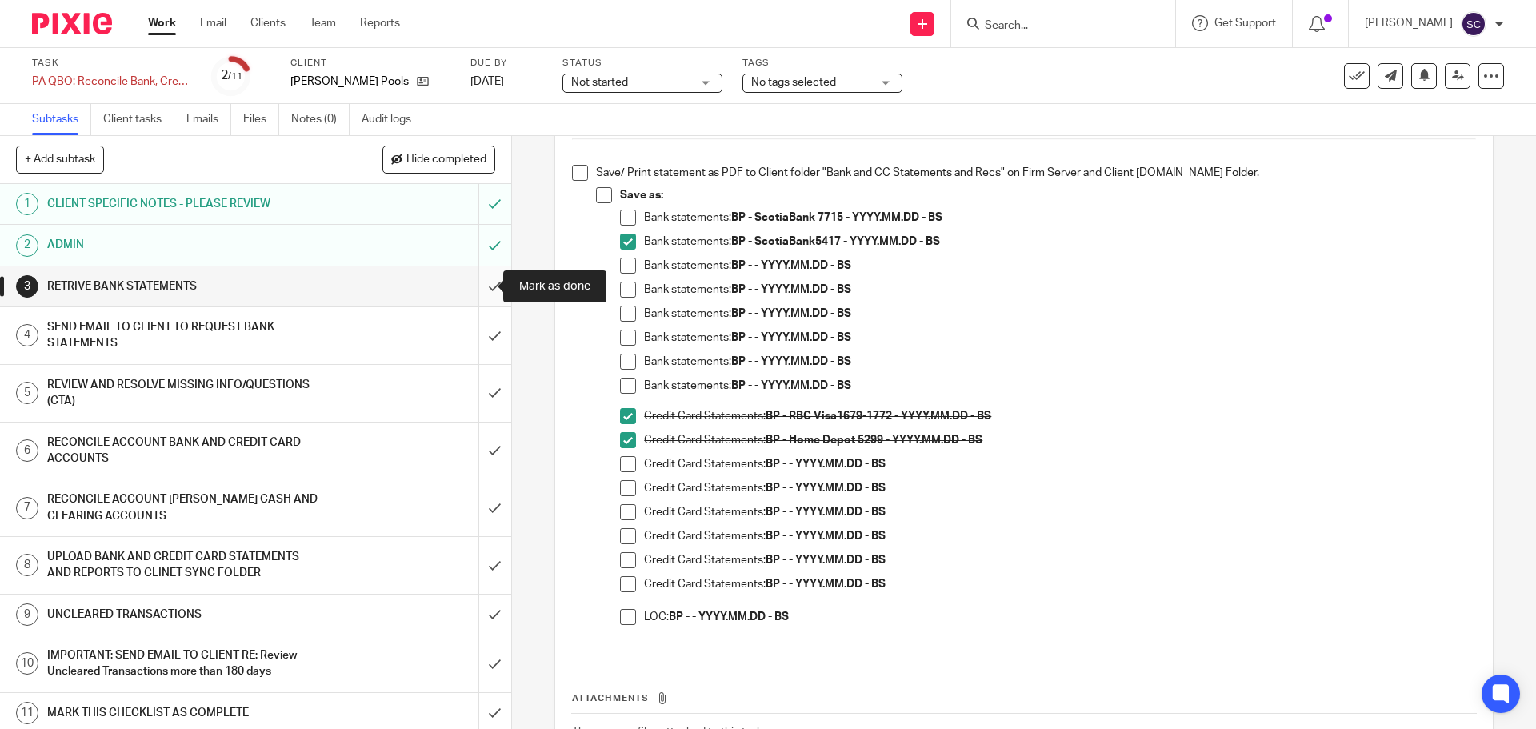
click at [477, 286] on input "submit" at bounding box center [255, 286] width 511 height 40
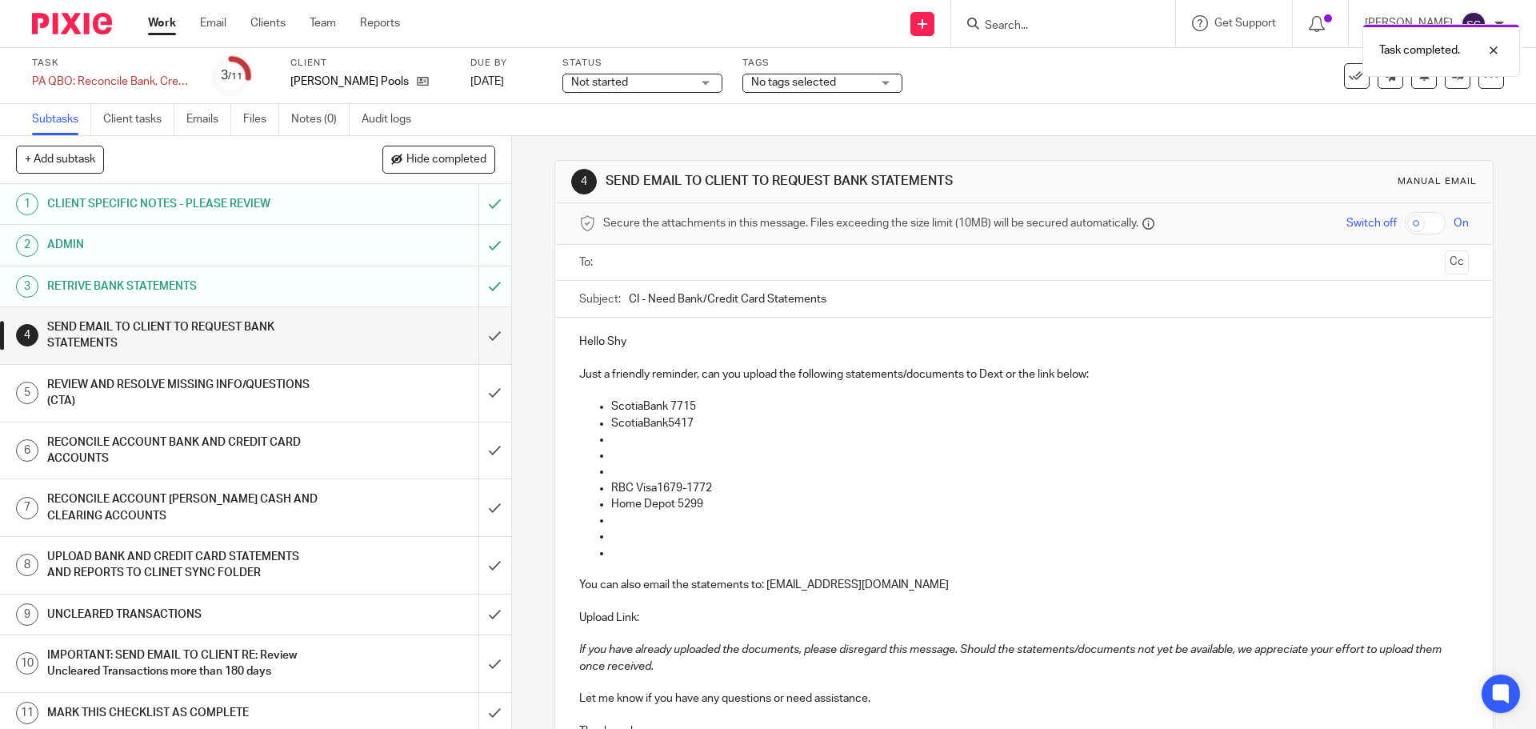
click at [609, 262] on input "text" at bounding box center [1023, 263] width 829 height 18
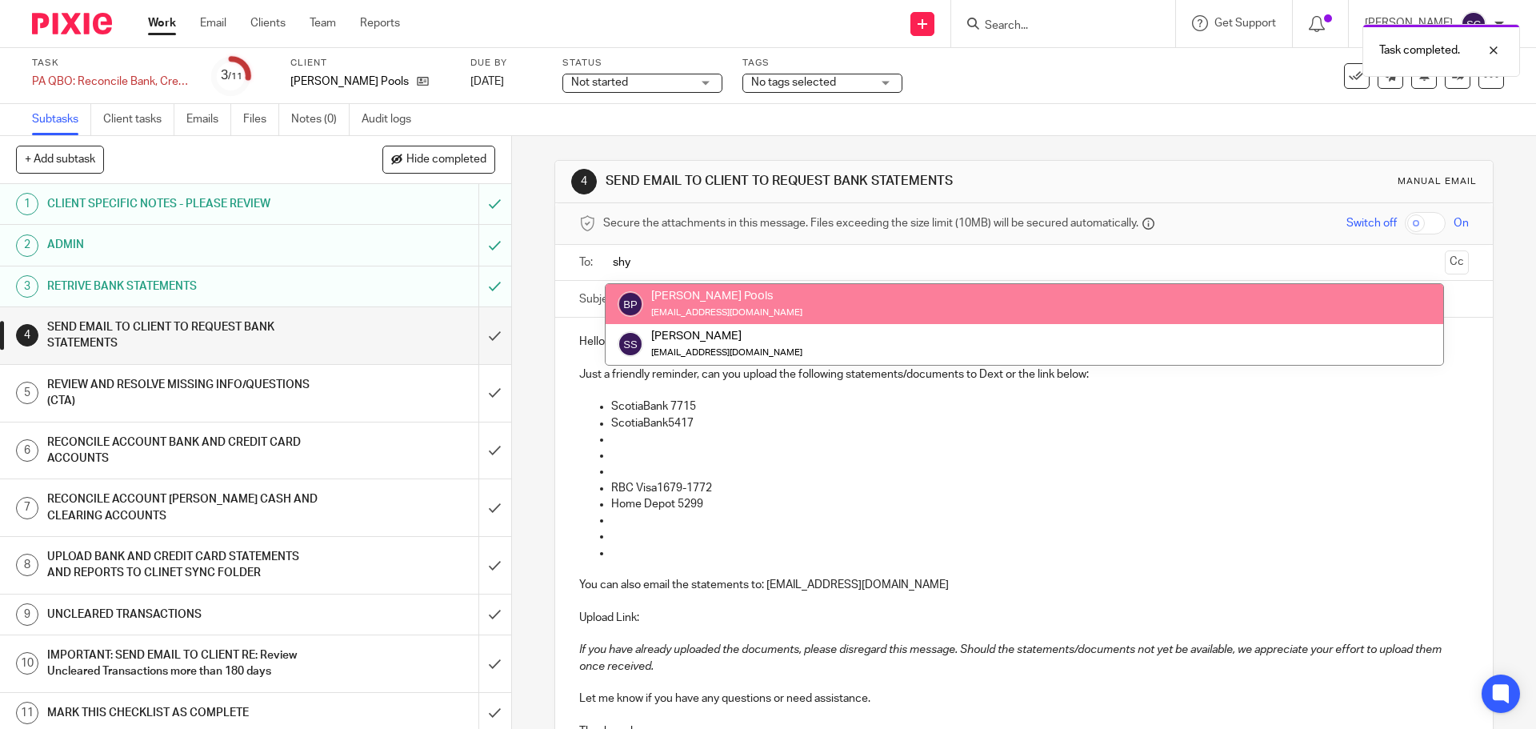
type input "shy"
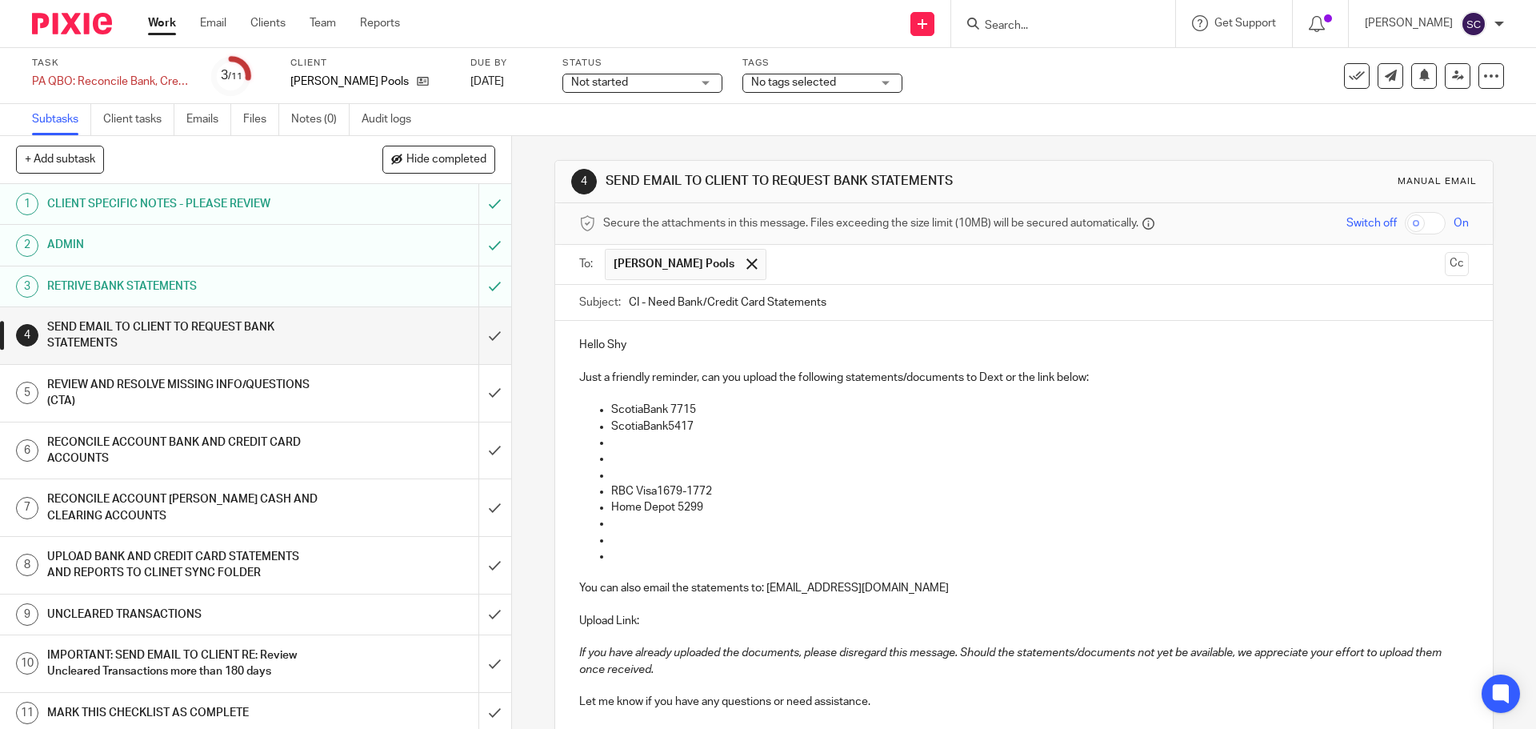
drag, startPoint x: 693, startPoint y: 268, endPoint x: 679, endPoint y: 266, distance: 13.7
click at [746, 268] on span at bounding box center [751, 263] width 10 height 10
click at [649, 264] on input "text" at bounding box center [1023, 263] width 829 height 18
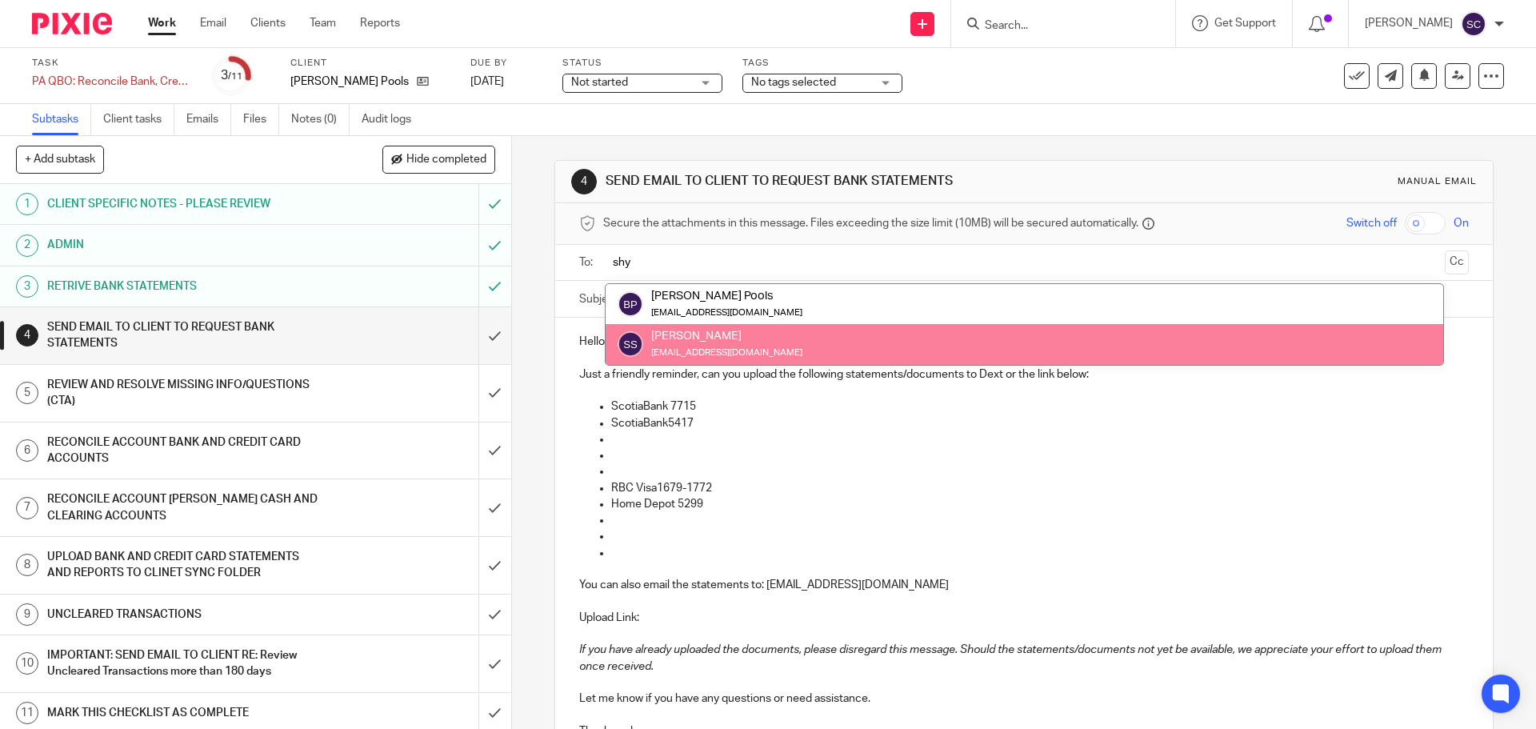
type input "shy"
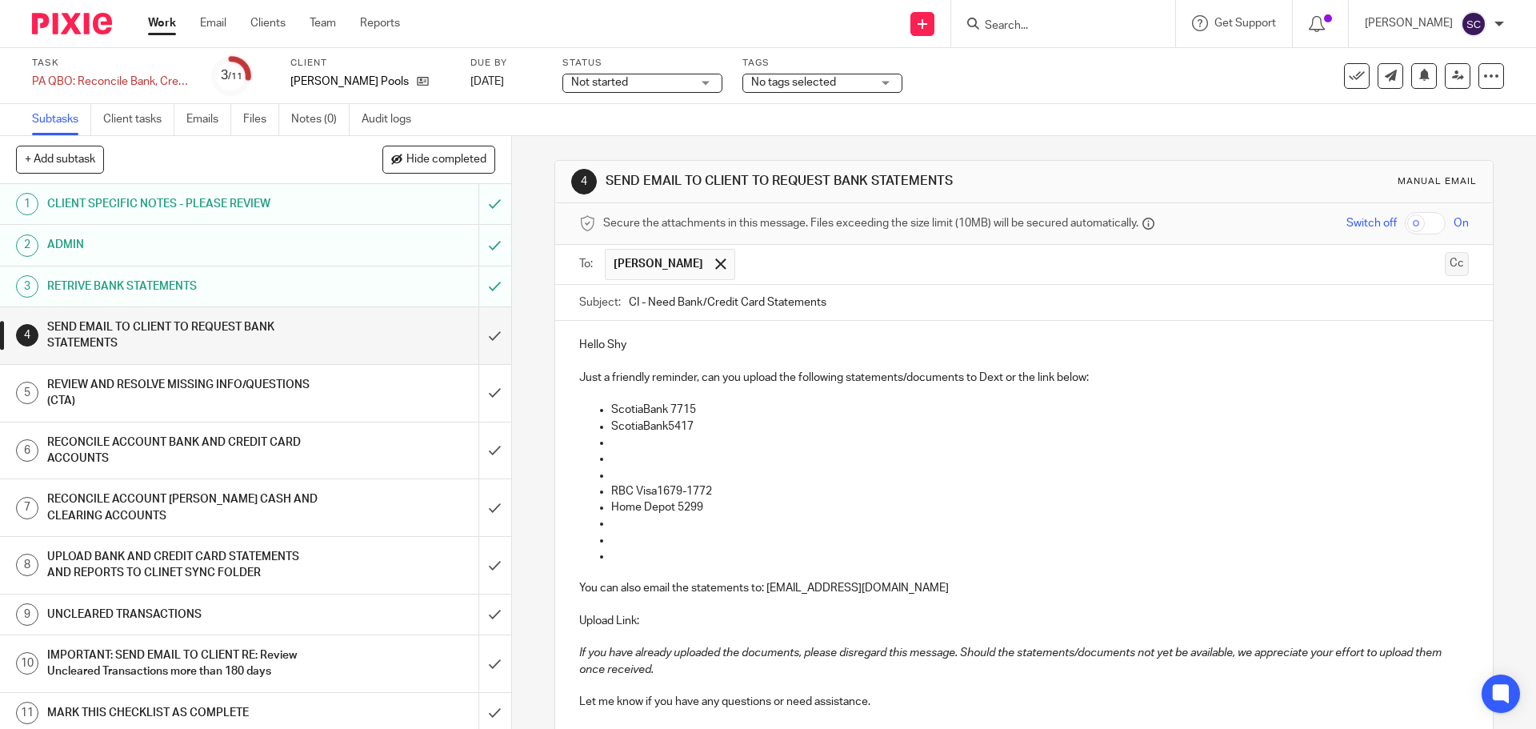
click at [1444, 261] on button "Cc" at bounding box center [1456, 264] width 24 height 24
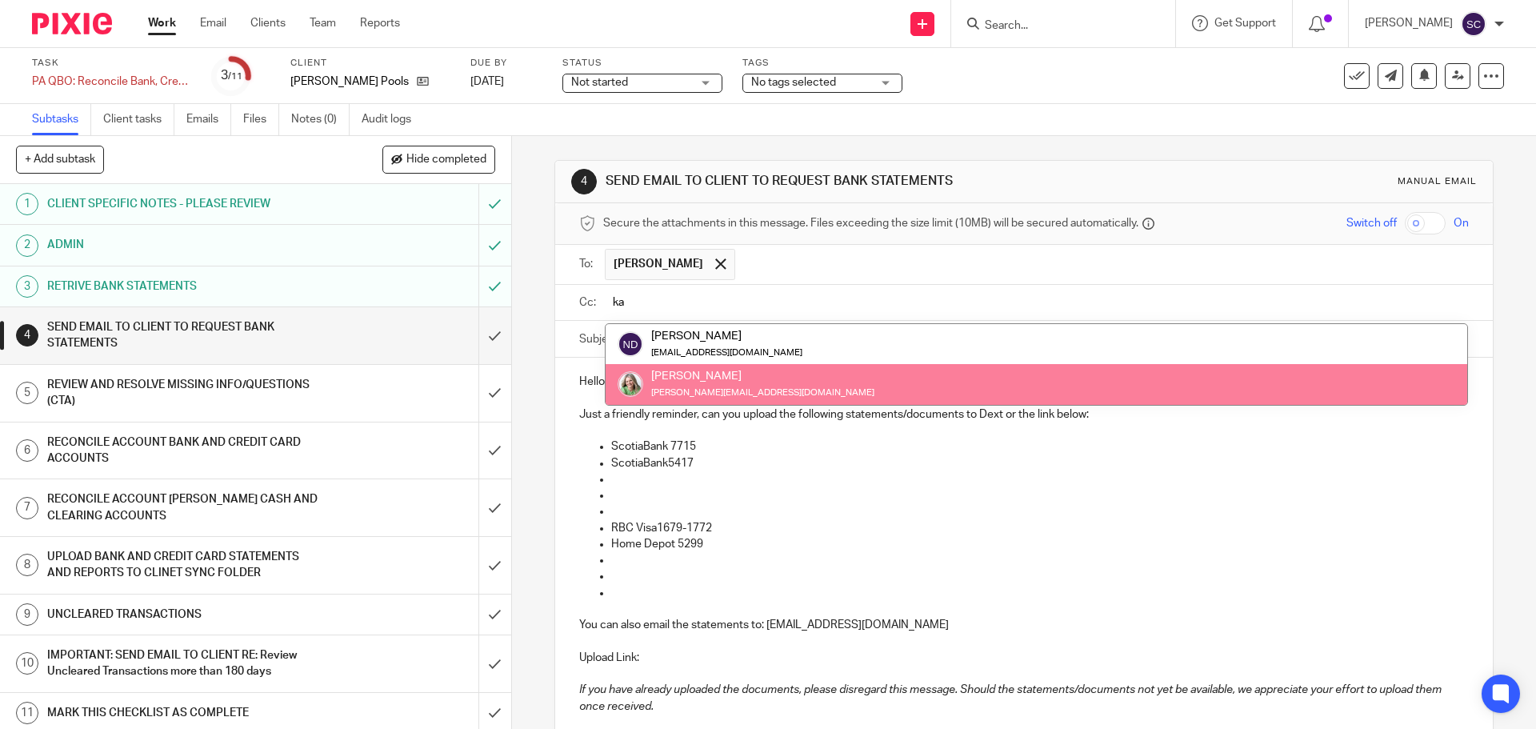
type input "ka"
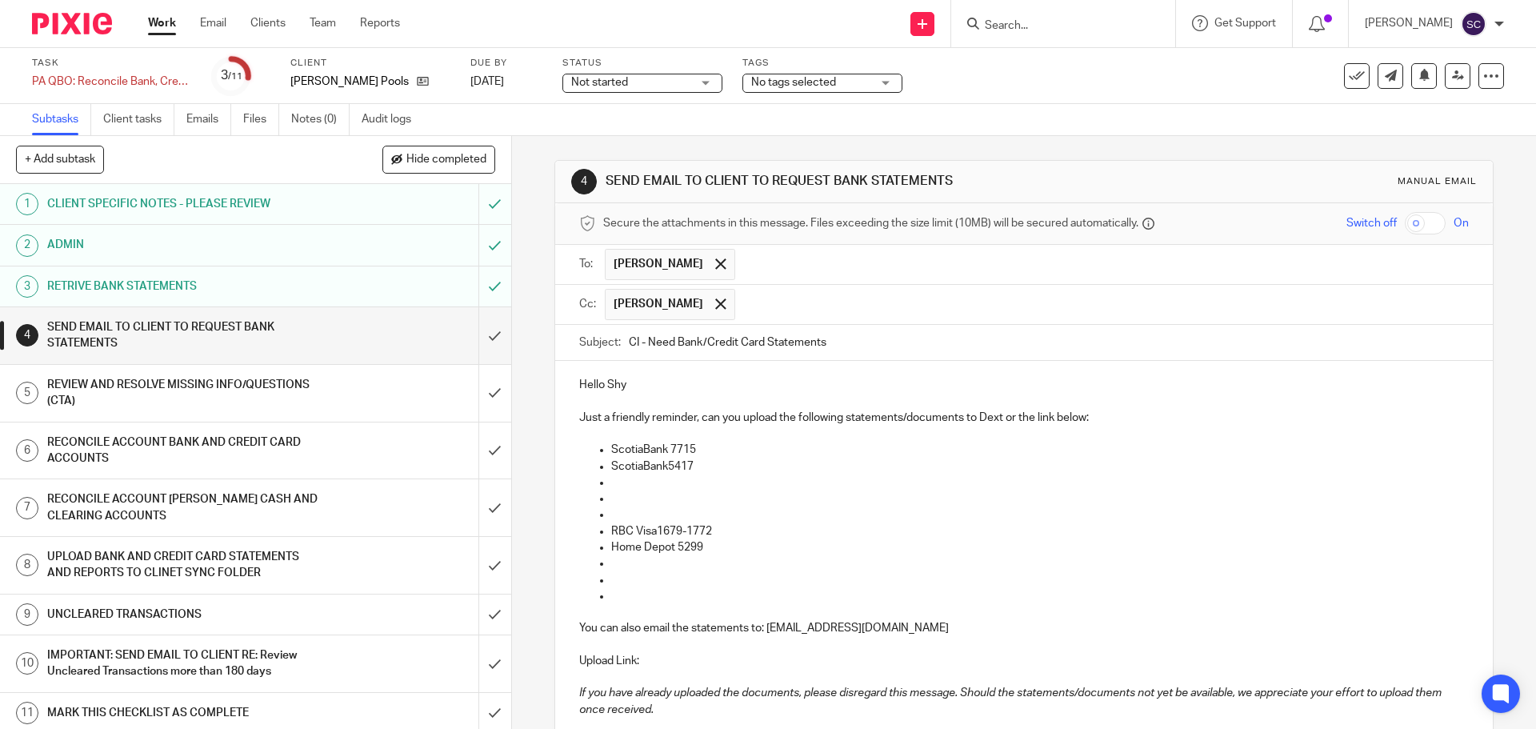
drag, startPoint x: 624, startPoint y: 346, endPoint x: 635, endPoint y: 350, distance: 11.9
click at [635, 350] on input "CI - Need Bank/Credit Card Statements" at bounding box center [1048, 343] width 839 height 36
type input "BP - Need Bank/Credit Card Statements"
click at [710, 449] on p "ScotiaBank 7715" at bounding box center [1039, 449] width 857 height 16
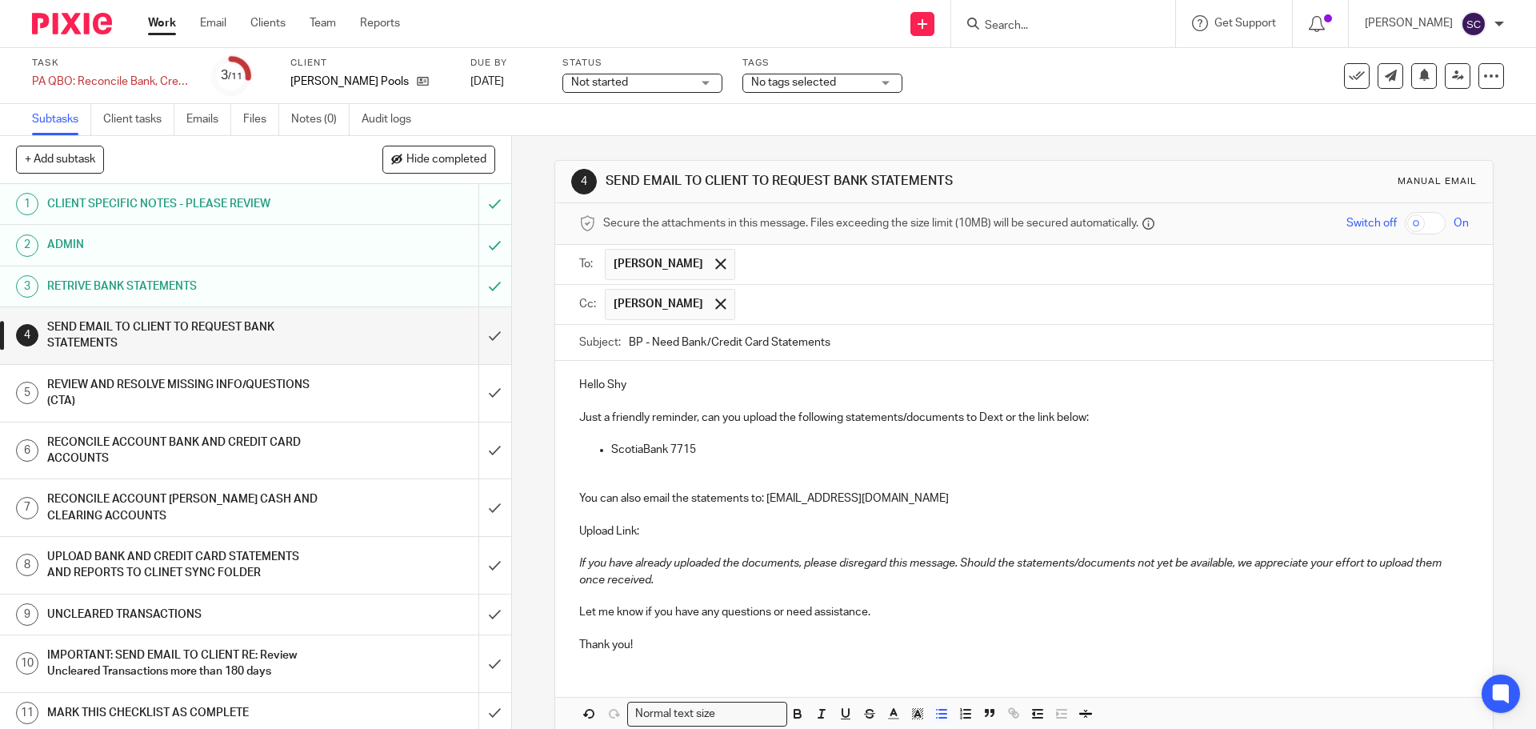
click at [648, 649] on p "Thank you!" at bounding box center [1023, 645] width 889 height 16
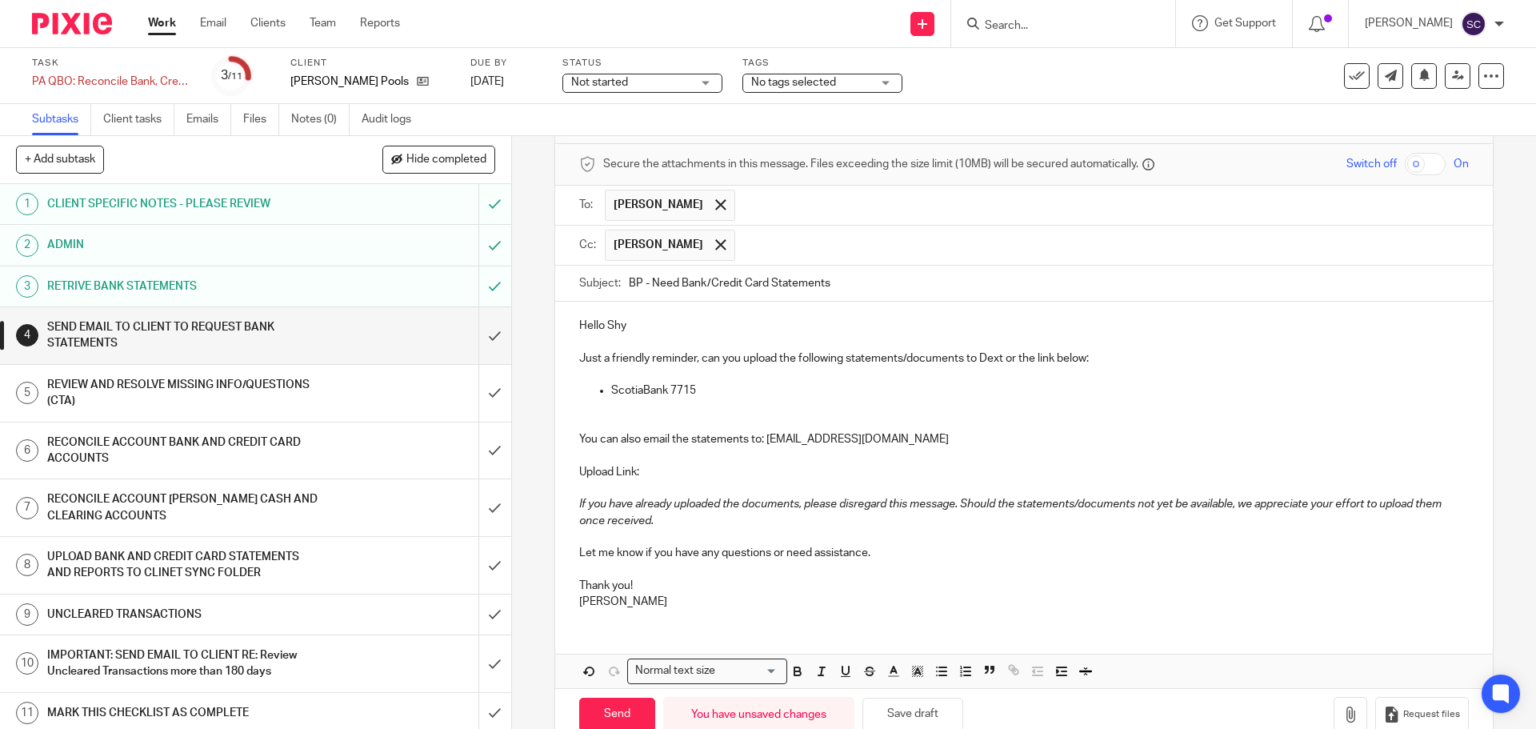
scroll to position [95, 0]
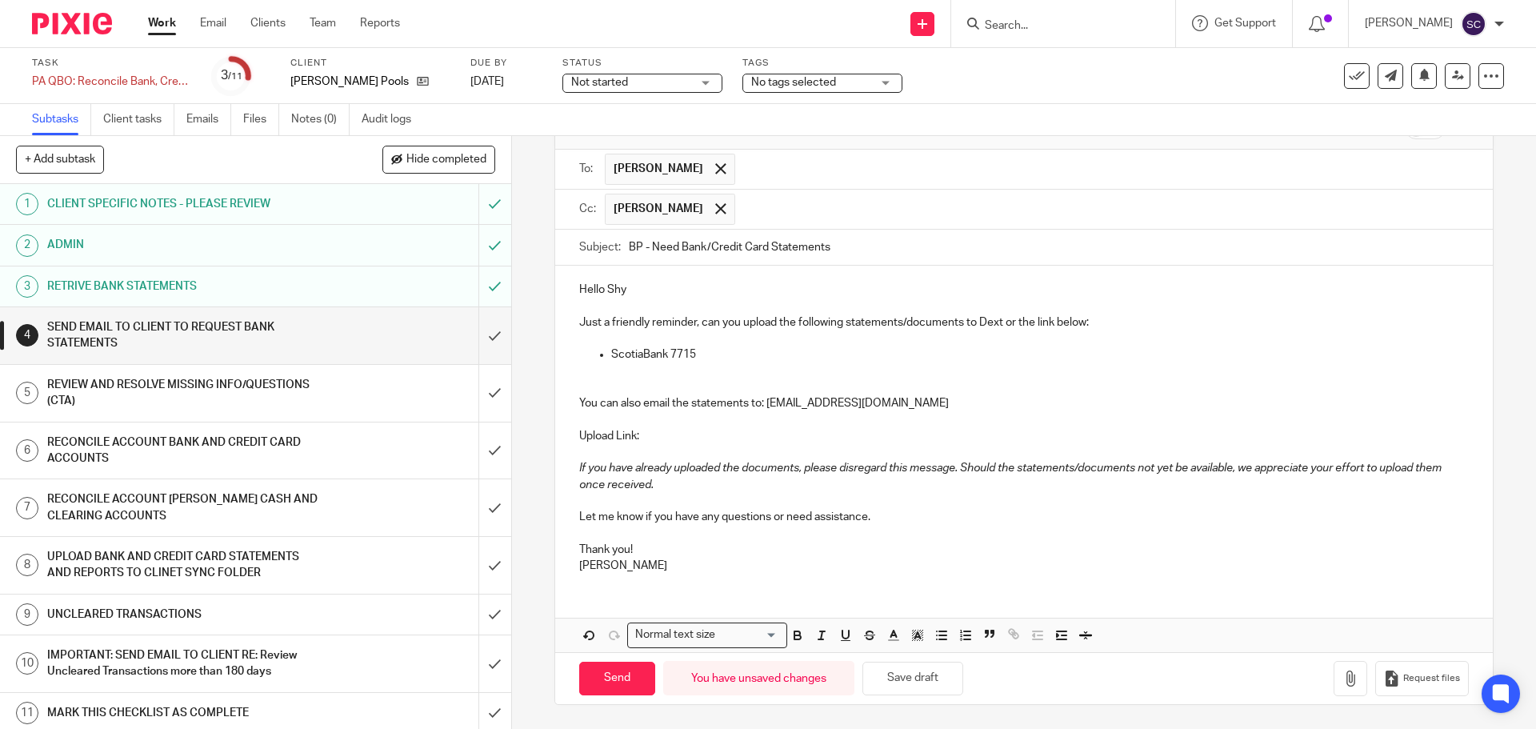
drag, startPoint x: 604, startPoint y: 676, endPoint x: 929, endPoint y: 557, distance: 345.9
click at [929, 557] on form "Secure the attachments in this message. Files exceeding the size limit (10MB) w…" at bounding box center [1023, 406] width 937 height 596
click at [865, 246] on input "BP - Need Bank/Credit Card Statements" at bounding box center [1048, 248] width 839 height 36
type input "BP - Need Bank/Credit Card Statements - Aug 2025"
click at [618, 692] on input "Send" at bounding box center [617, 678] width 76 height 34
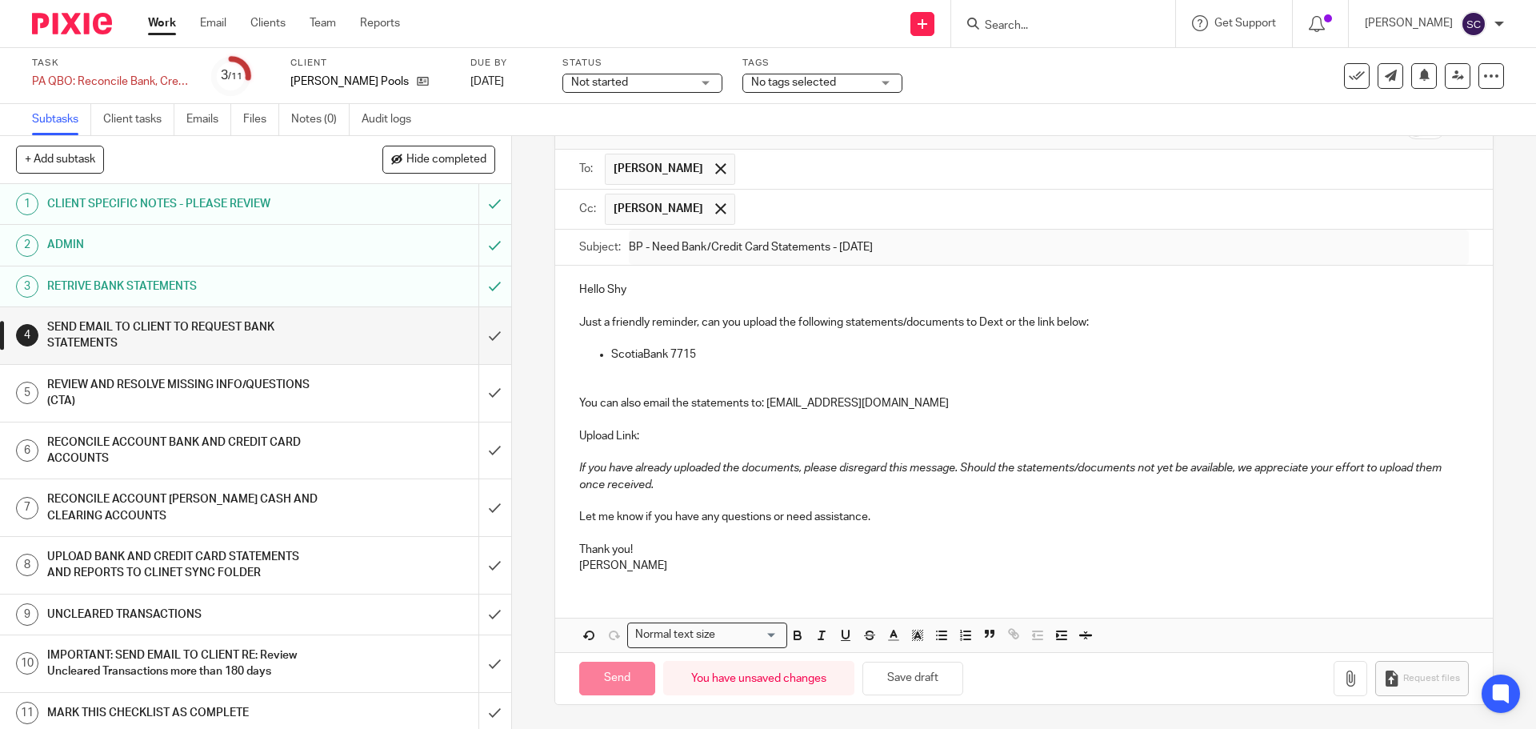
type input "Sent"
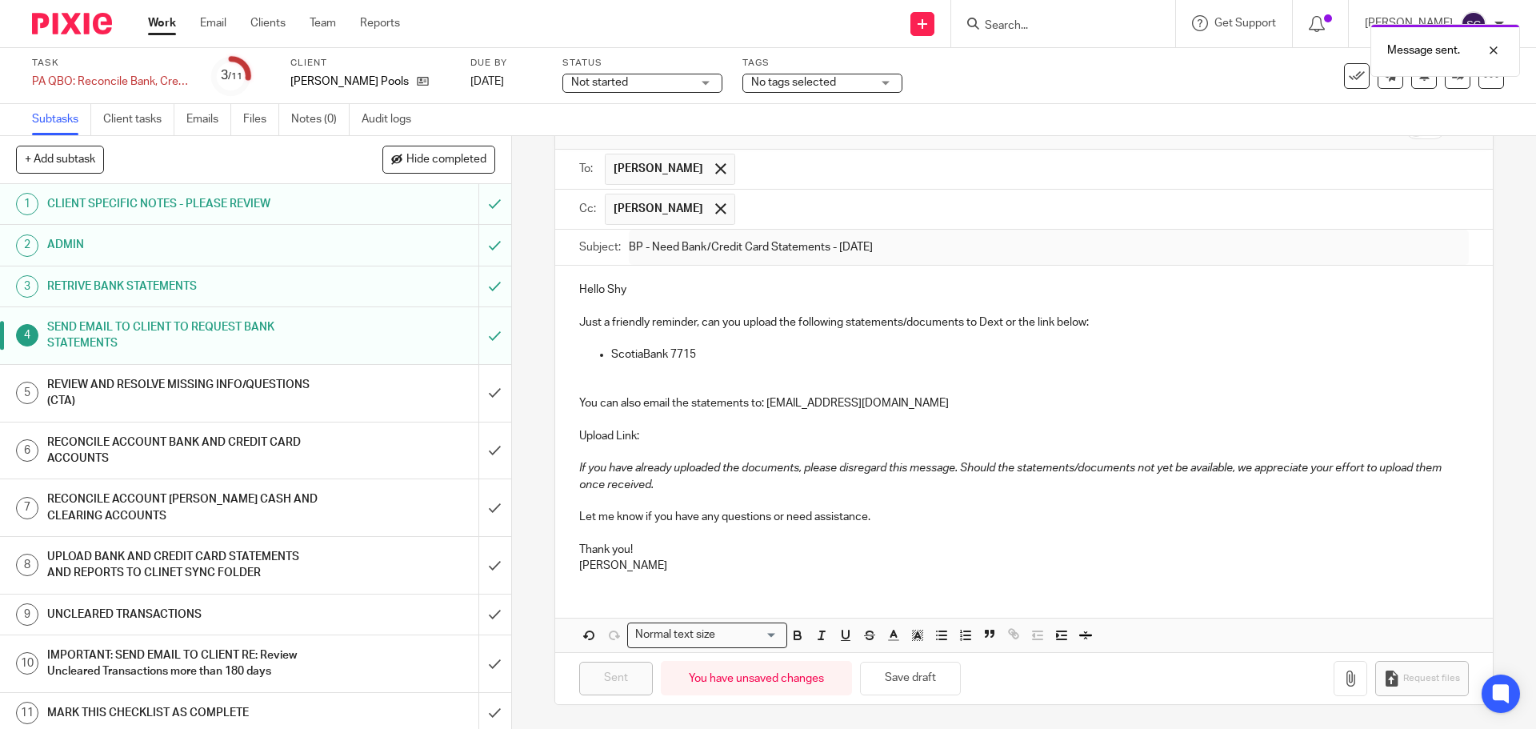
click at [707, 90] on div "Not started Not started" at bounding box center [642, 83] width 160 height 19
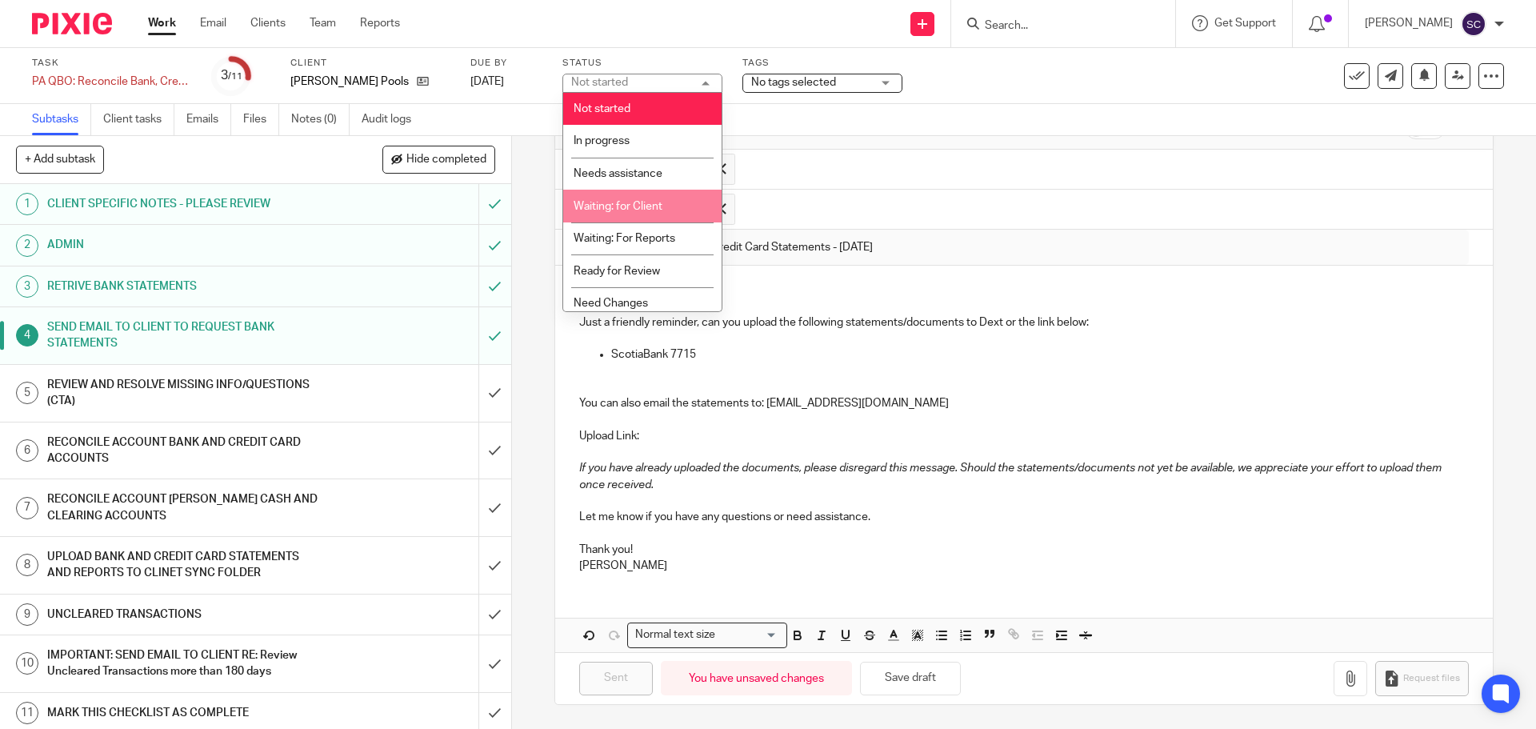
click at [598, 207] on span "Waiting: for Client" at bounding box center [617, 206] width 89 height 11
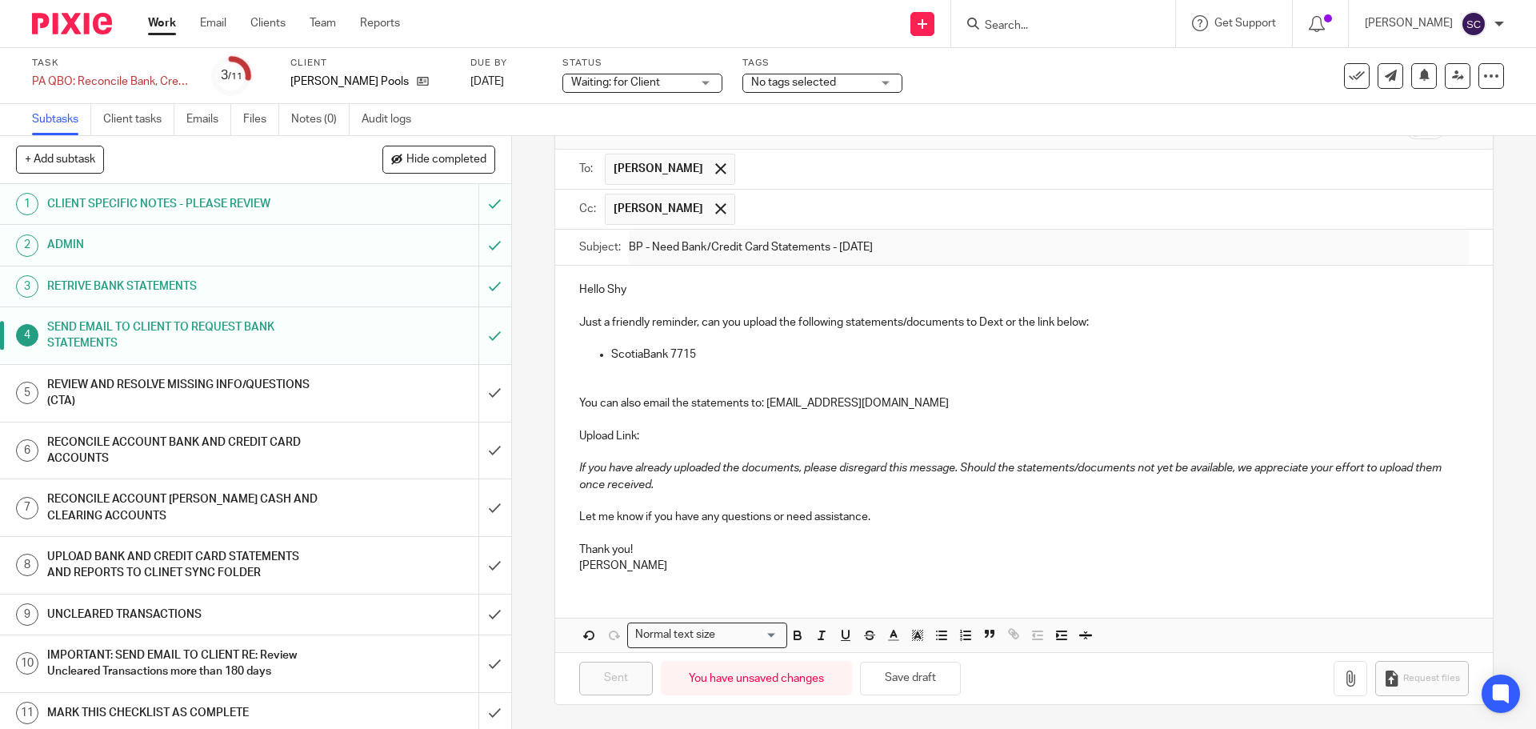
click at [164, 22] on link "Work" at bounding box center [162, 23] width 28 height 16
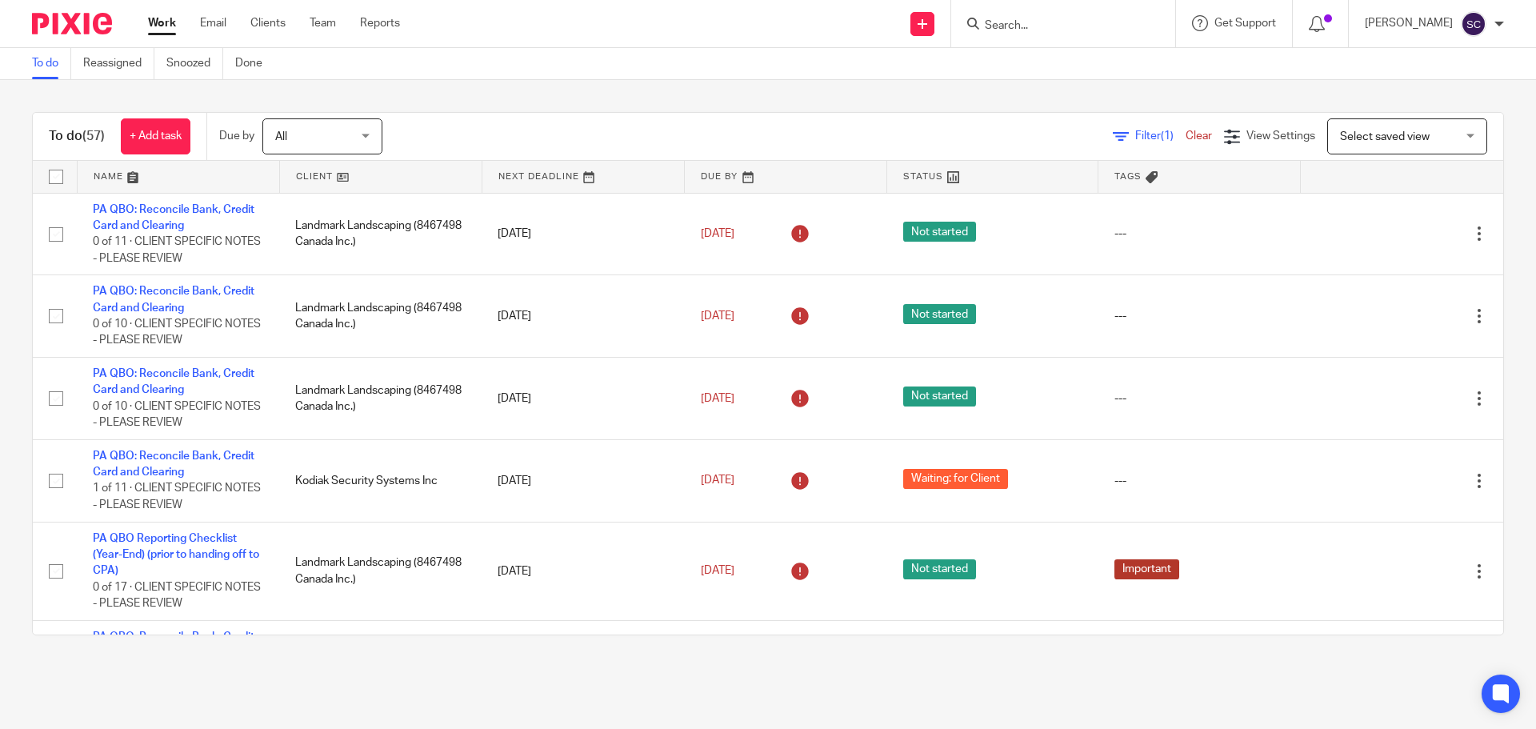
click at [166, 23] on link "Work" at bounding box center [162, 23] width 28 height 16
